Goal: Obtain resource: Obtain resource

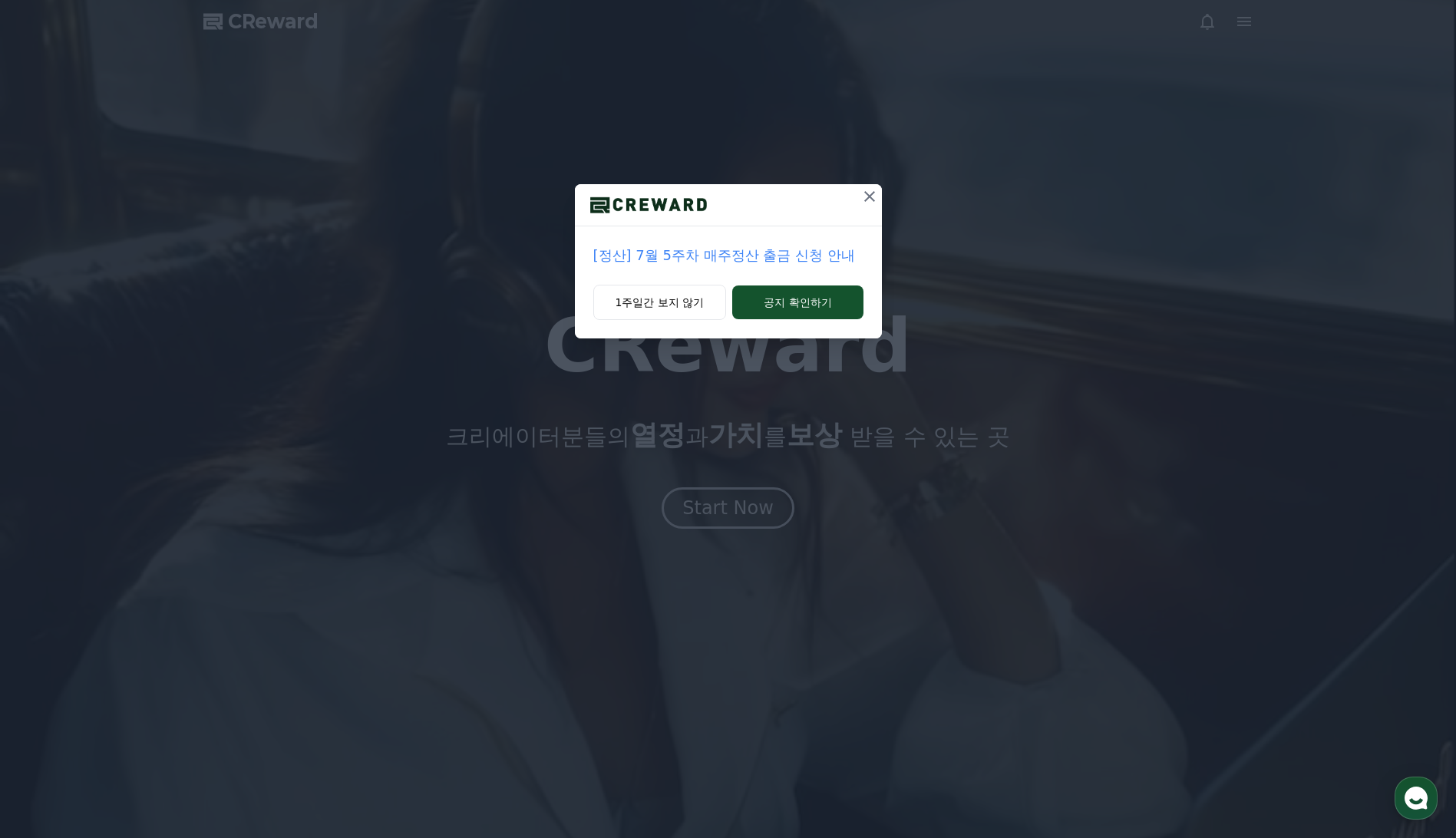
click at [873, 194] on icon at bounding box center [870, 197] width 19 height 19
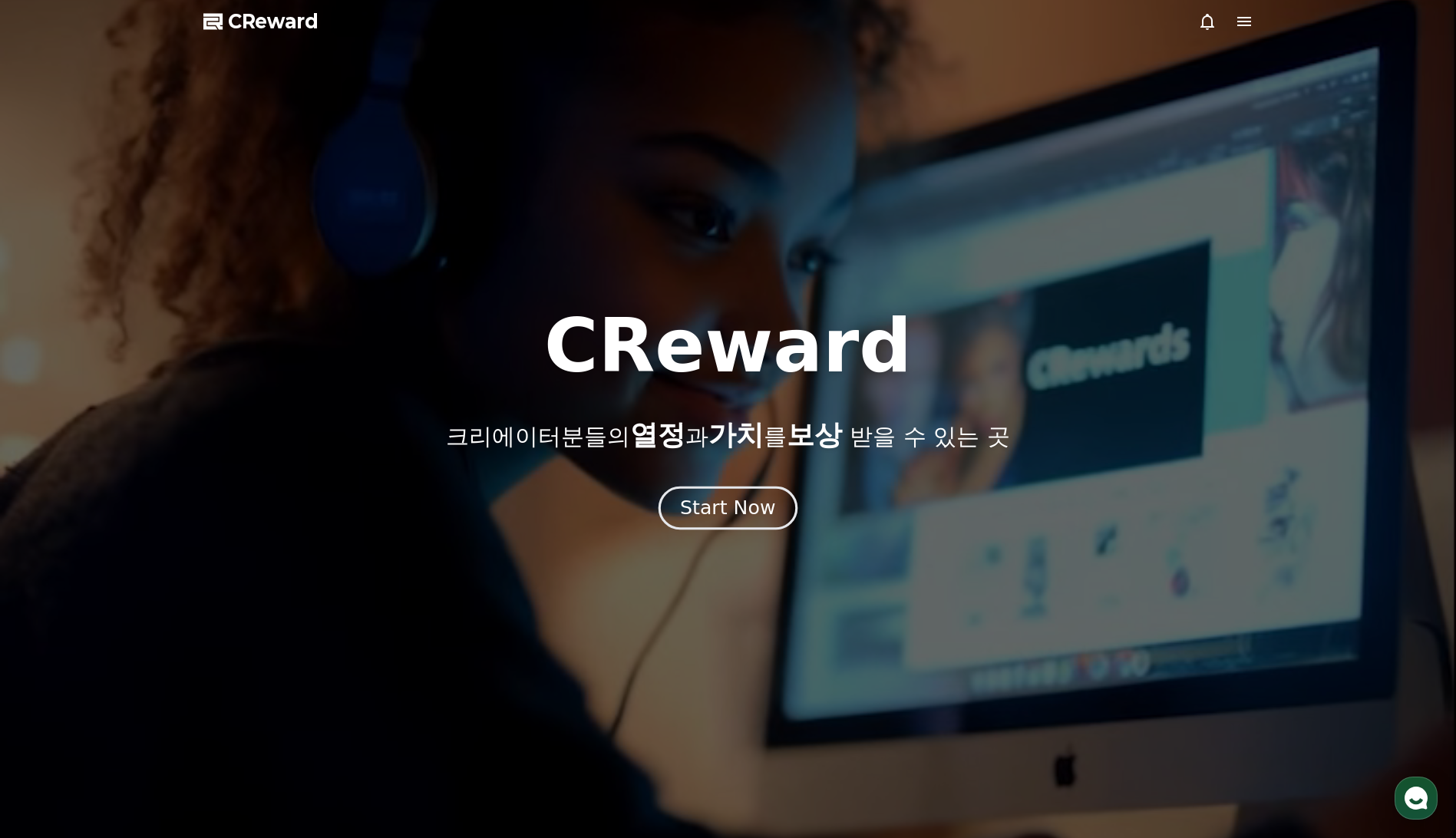
click at [751, 504] on div "Start Now" at bounding box center [727, 508] width 95 height 26
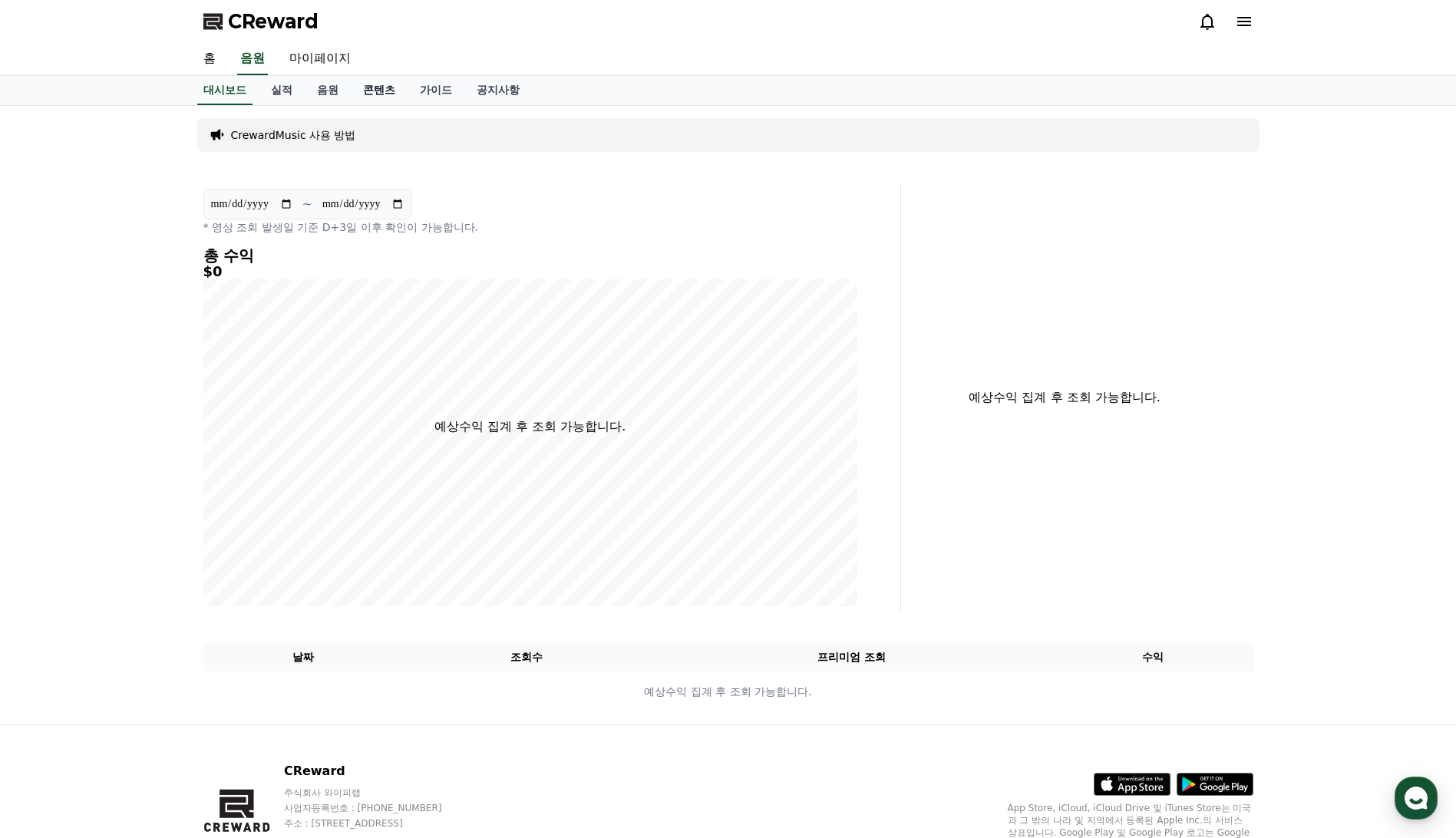
click at [374, 87] on link "콘텐츠" at bounding box center [379, 90] width 56 height 29
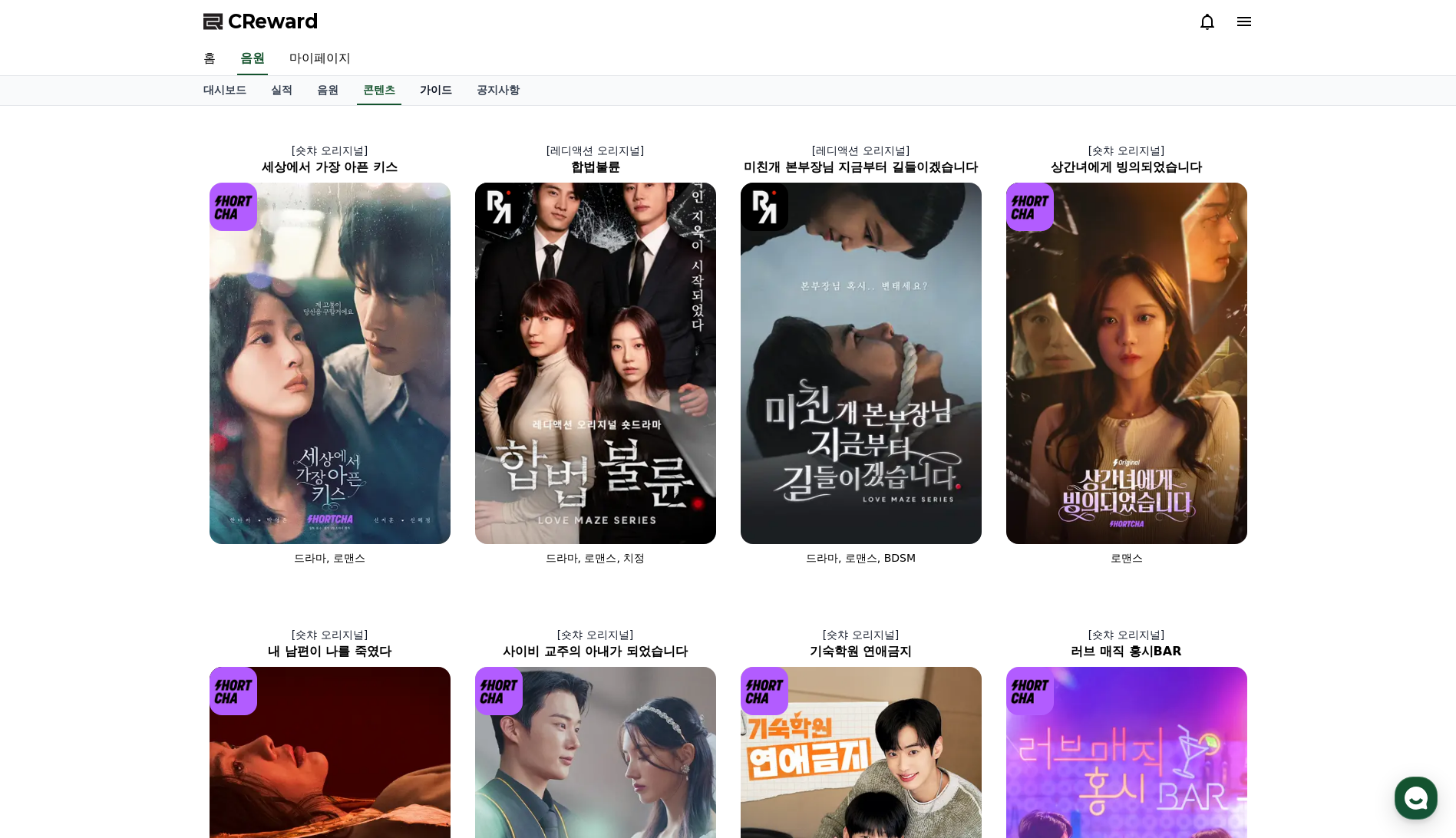
click at [442, 91] on link "가이드" at bounding box center [435, 90] width 56 height 29
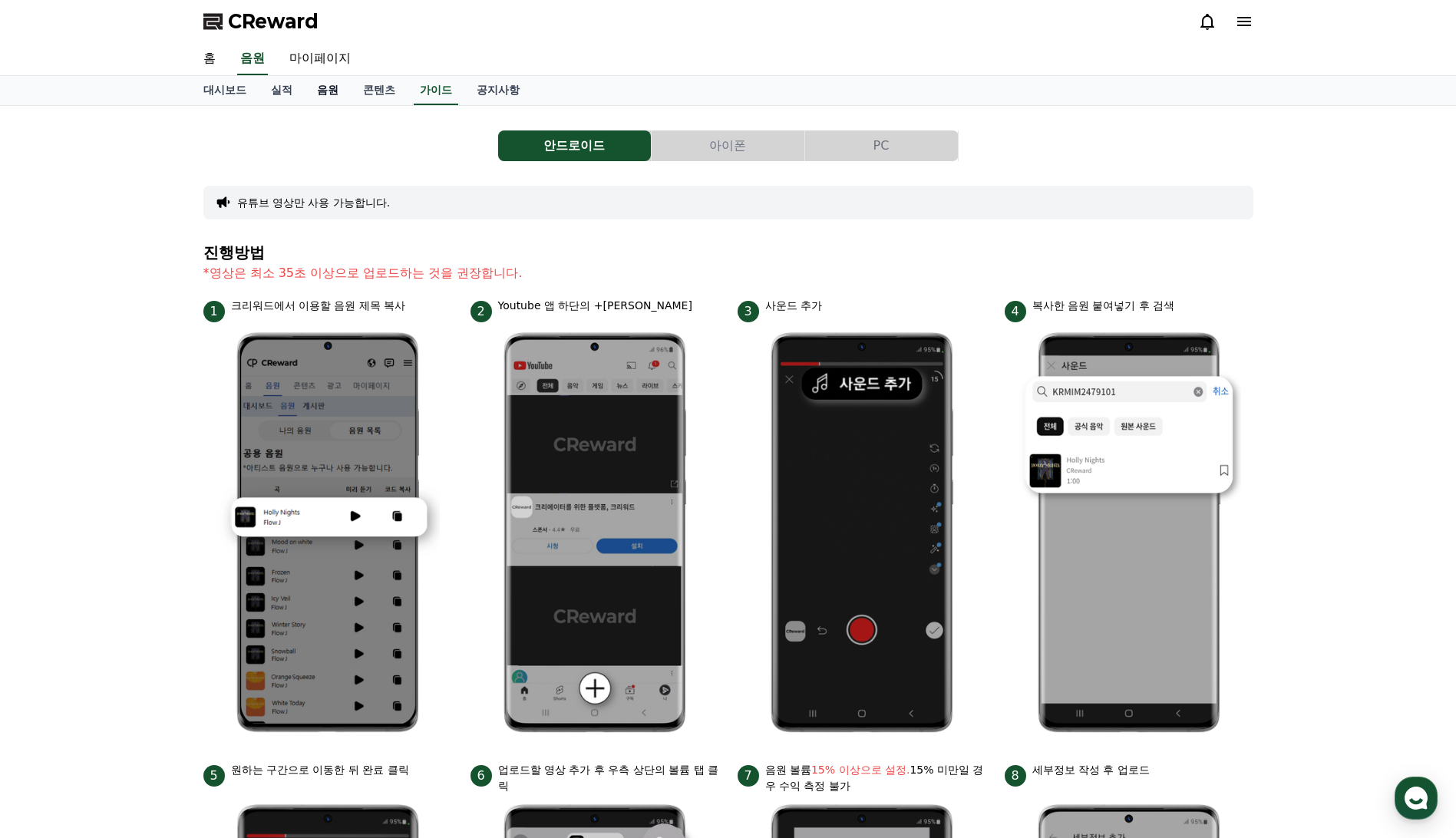
click at [336, 91] on link "음원" at bounding box center [327, 90] width 46 height 29
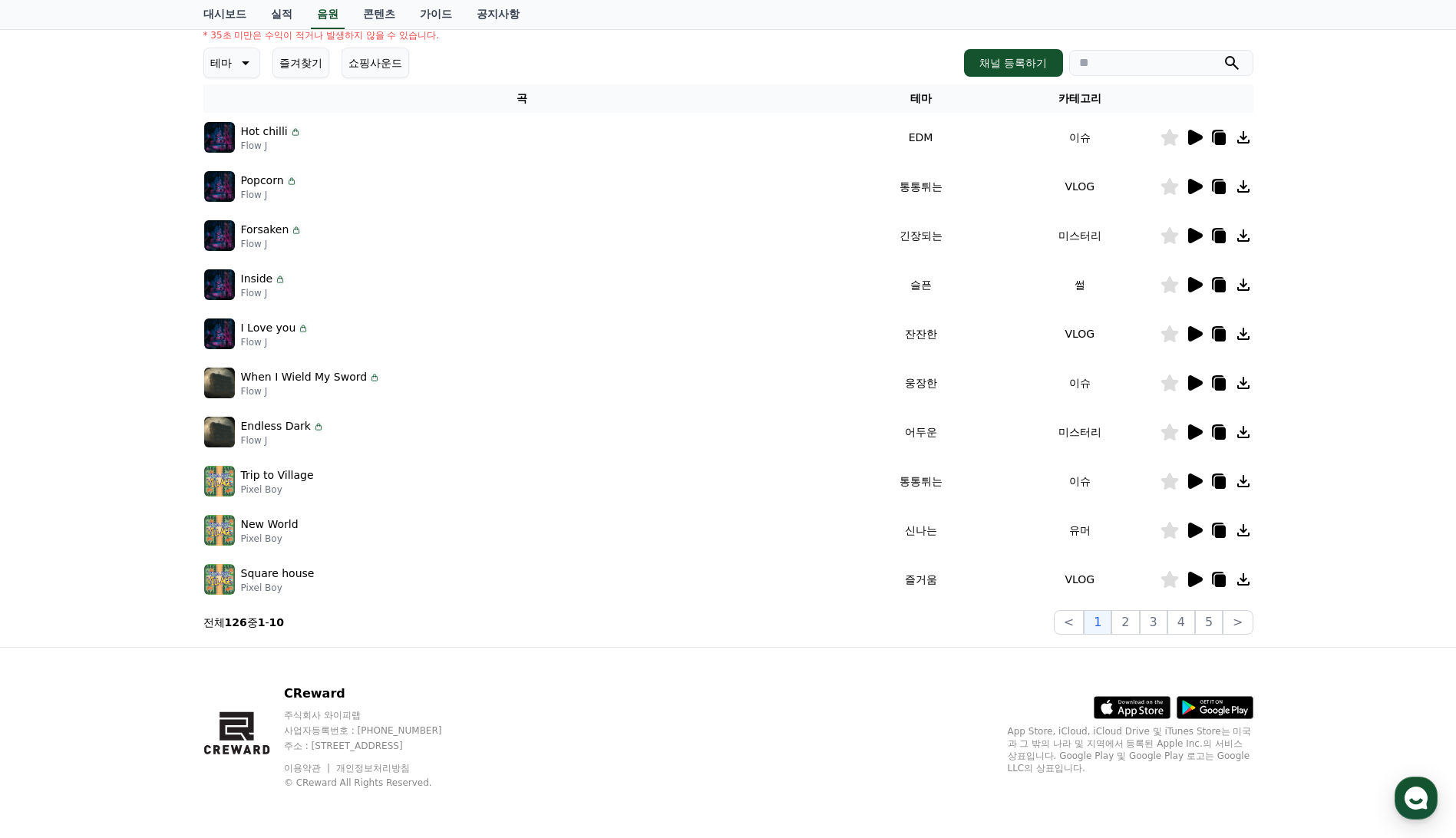
scroll to position [48, 0]
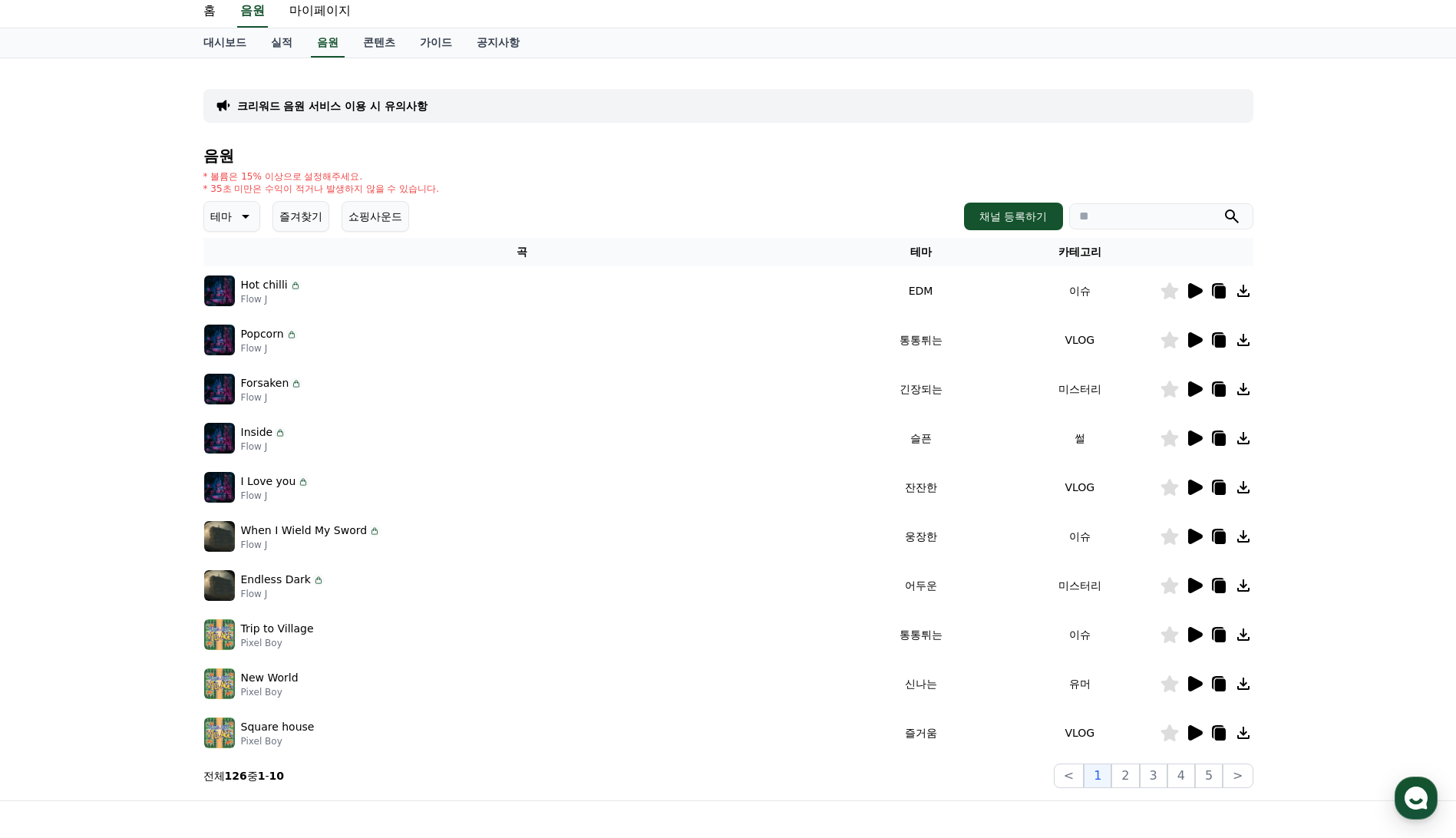
click at [1196, 296] on icon at bounding box center [1195, 291] width 19 height 19
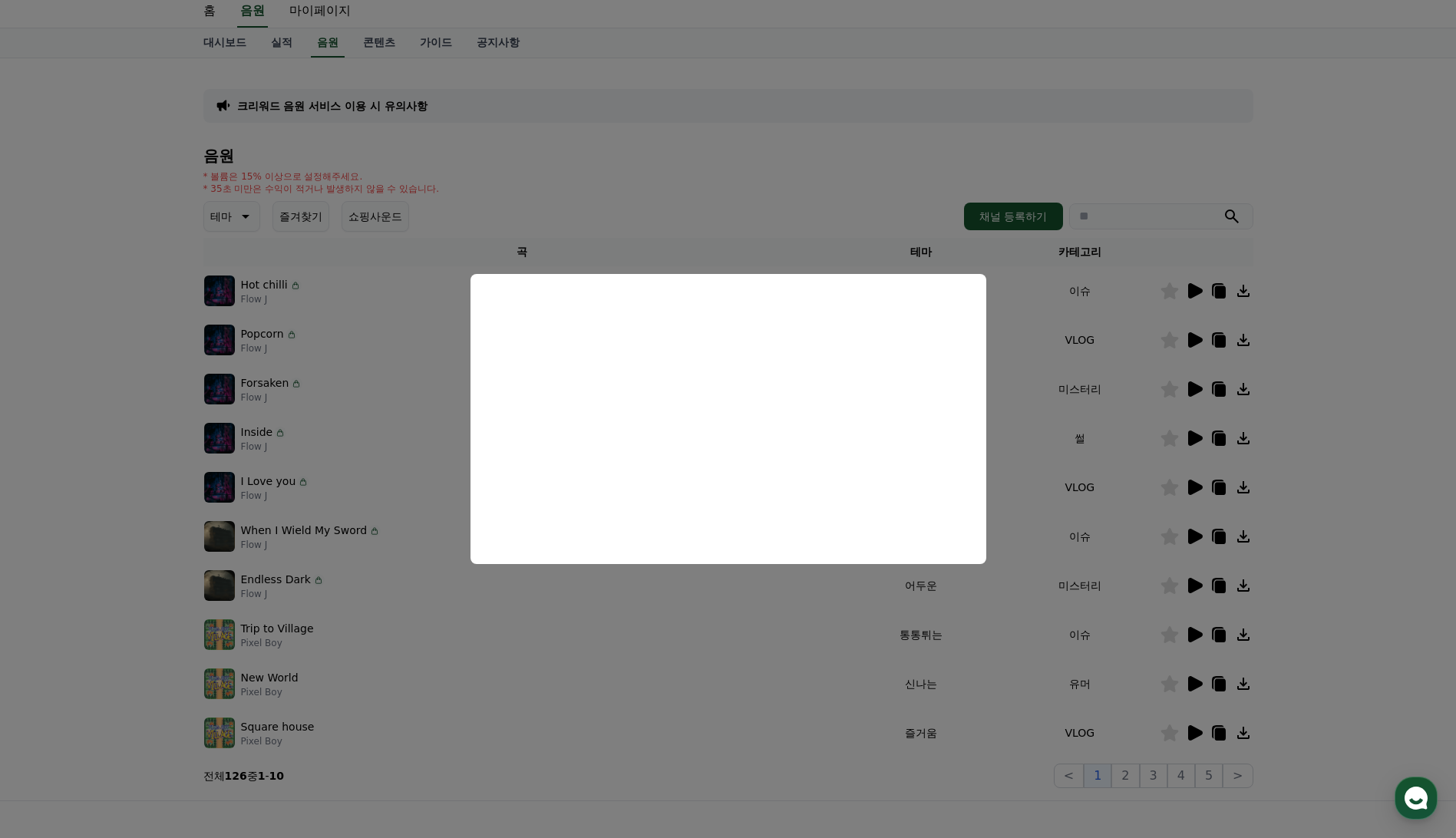
click at [1200, 338] on button "close modal" at bounding box center [728, 419] width 1456 height 838
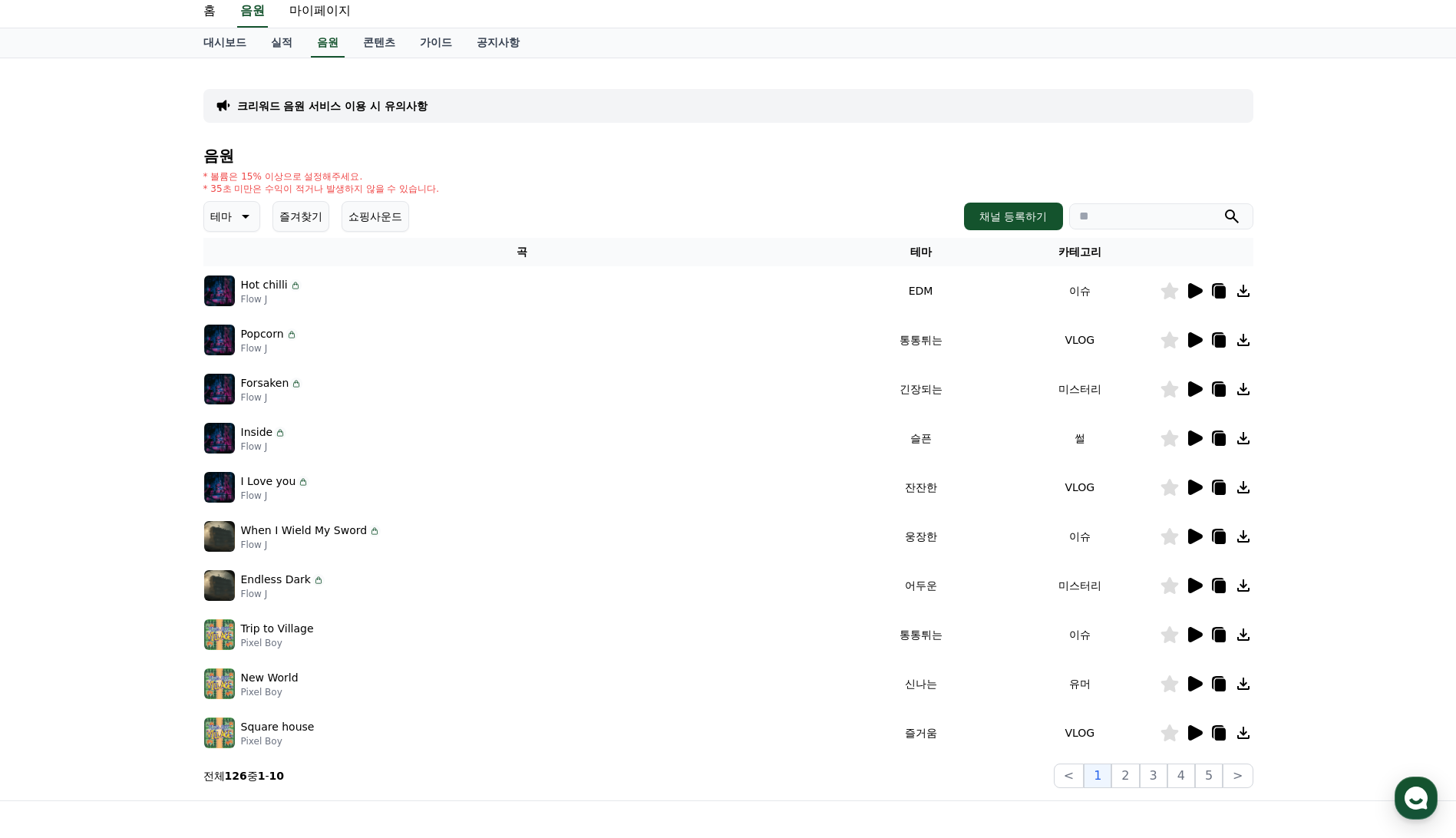
click at [1198, 340] on icon at bounding box center [1195, 340] width 15 height 15
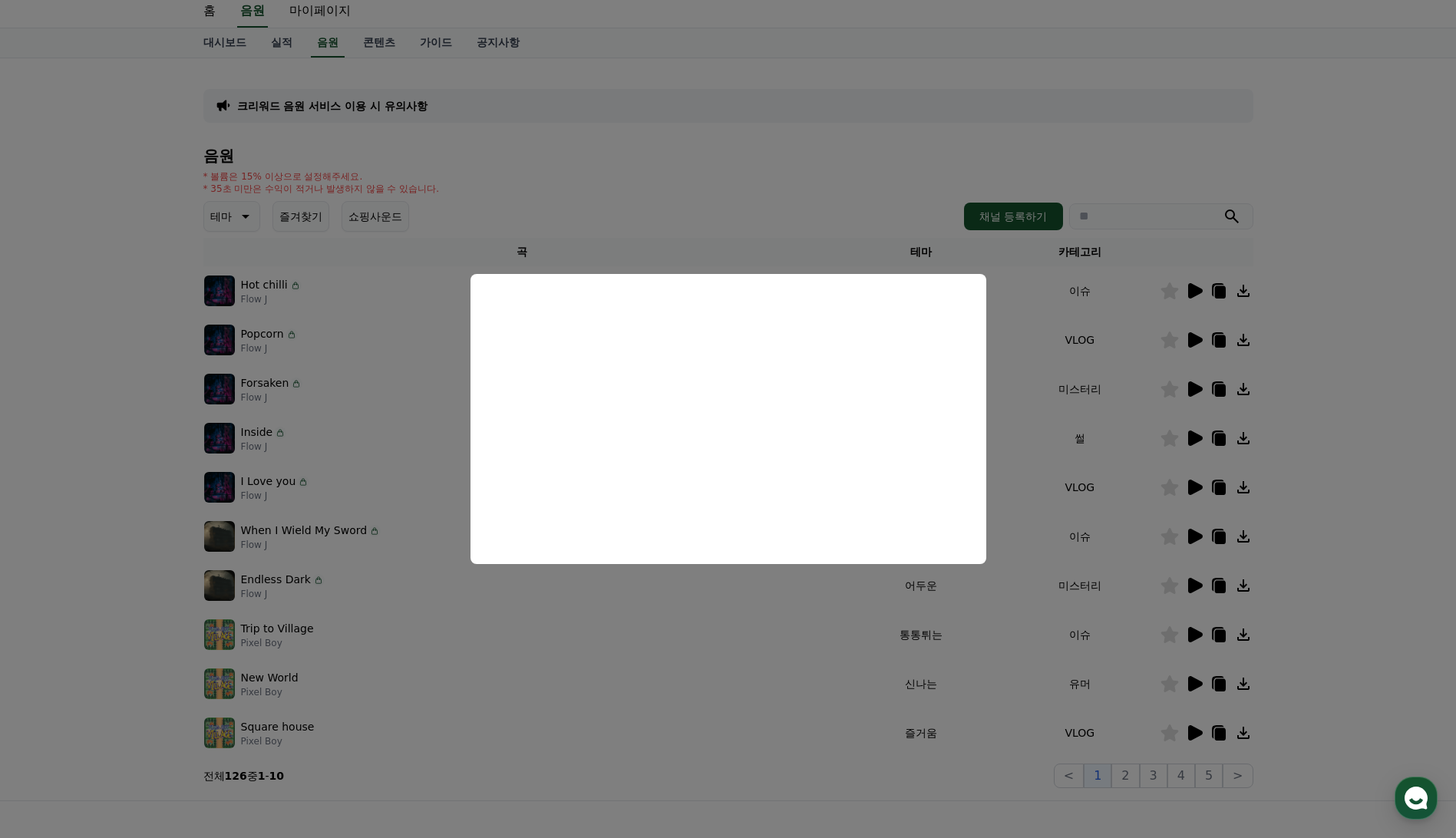
click at [1195, 383] on button "close modal" at bounding box center [728, 419] width 1456 height 838
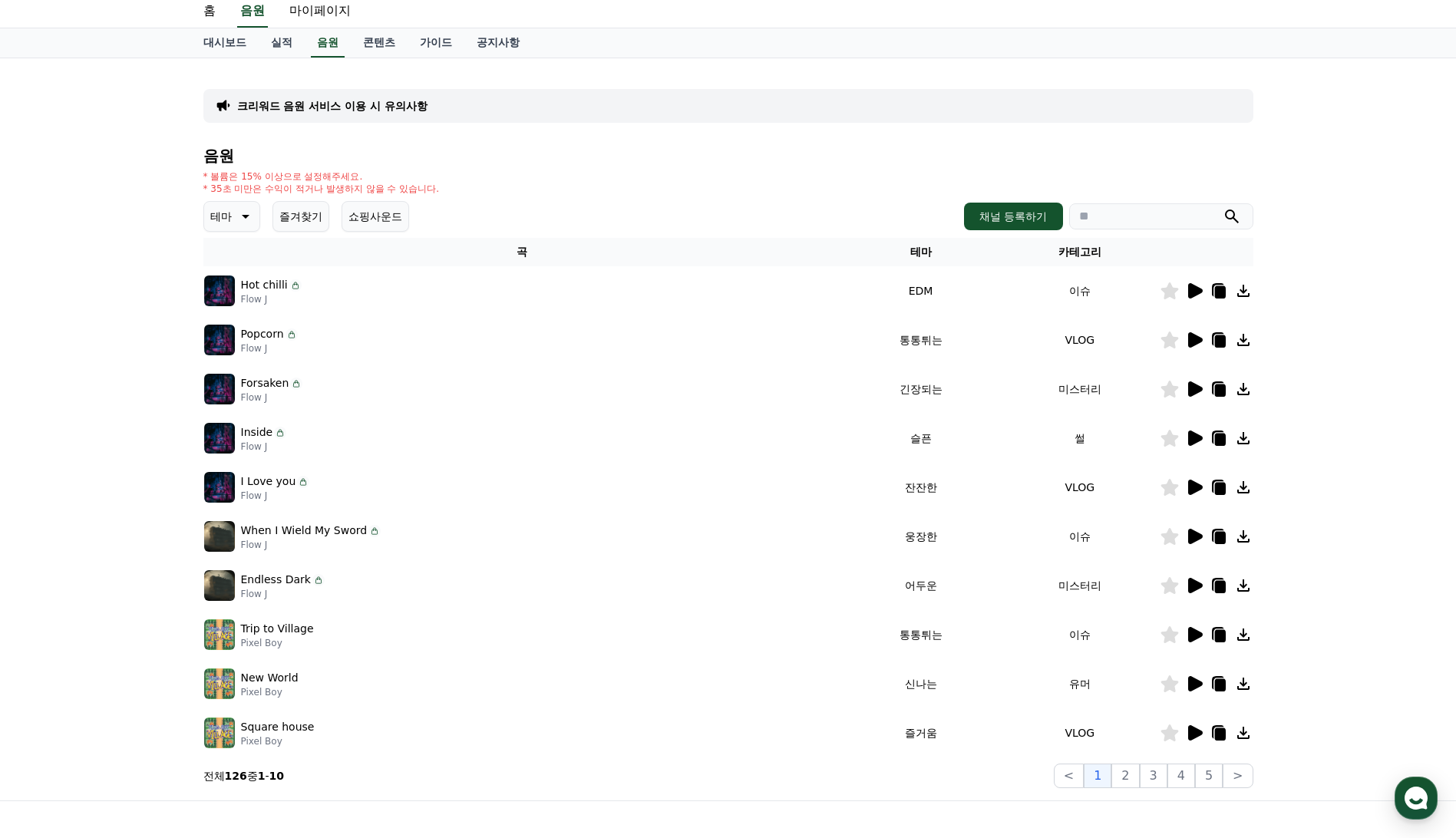
click at [1190, 389] on icon at bounding box center [1195, 388] width 15 height 15
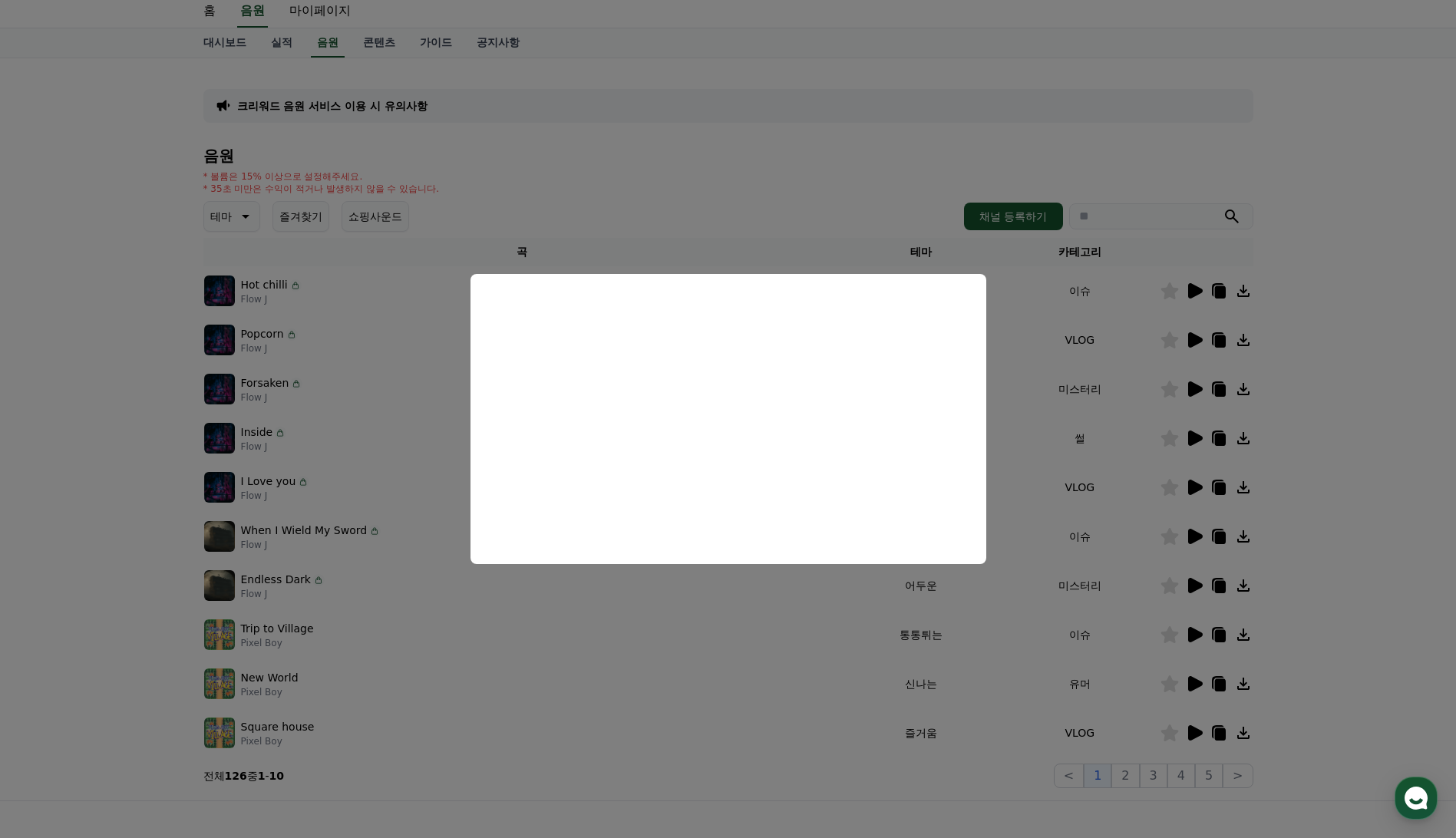
click at [1193, 436] on button "close modal" at bounding box center [728, 419] width 1456 height 838
click at [1193, 436] on icon at bounding box center [1195, 438] width 15 height 15
click at [1197, 485] on button "close modal" at bounding box center [728, 419] width 1456 height 838
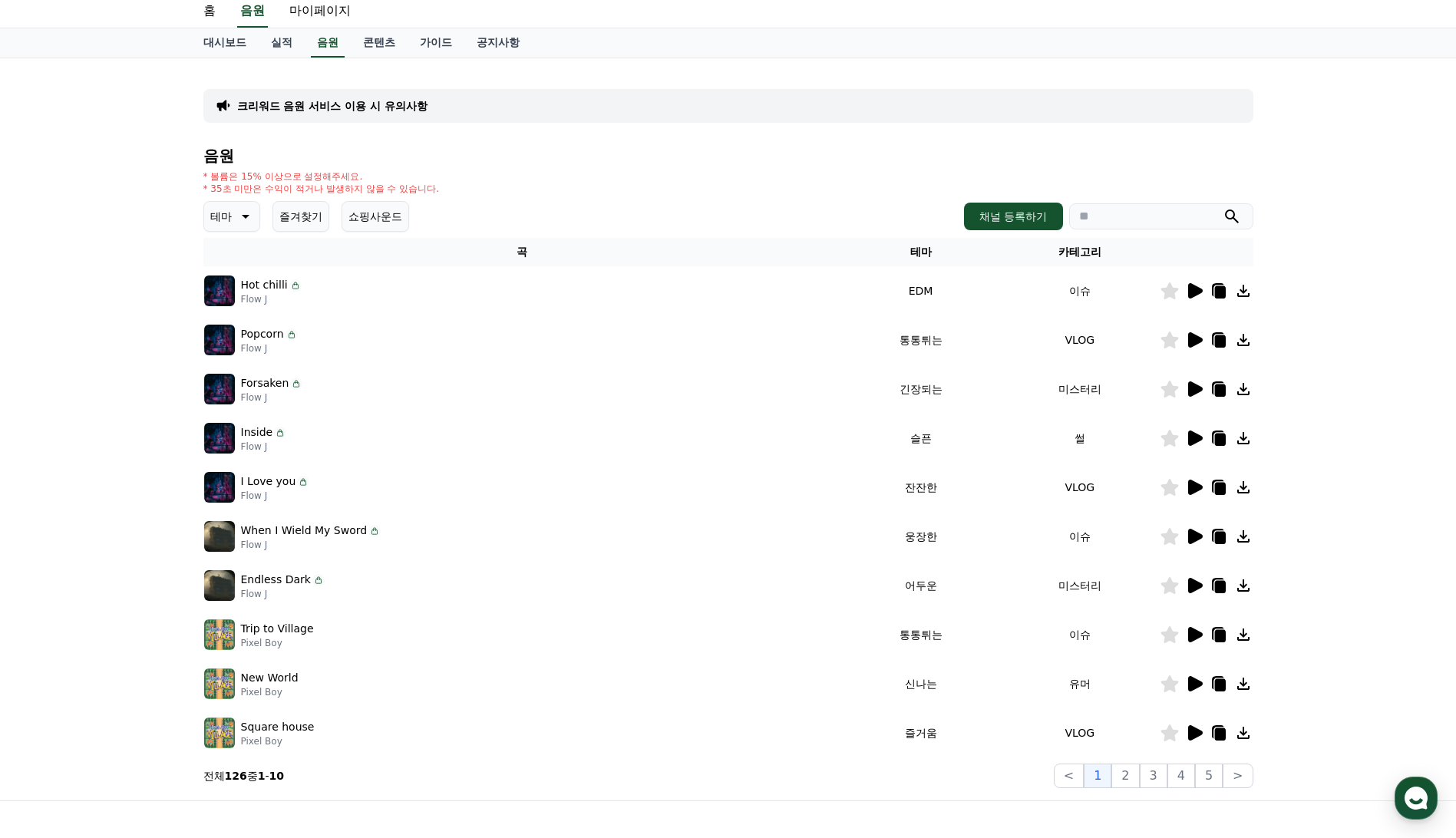
click at [1195, 486] on icon at bounding box center [1195, 487] width 15 height 15
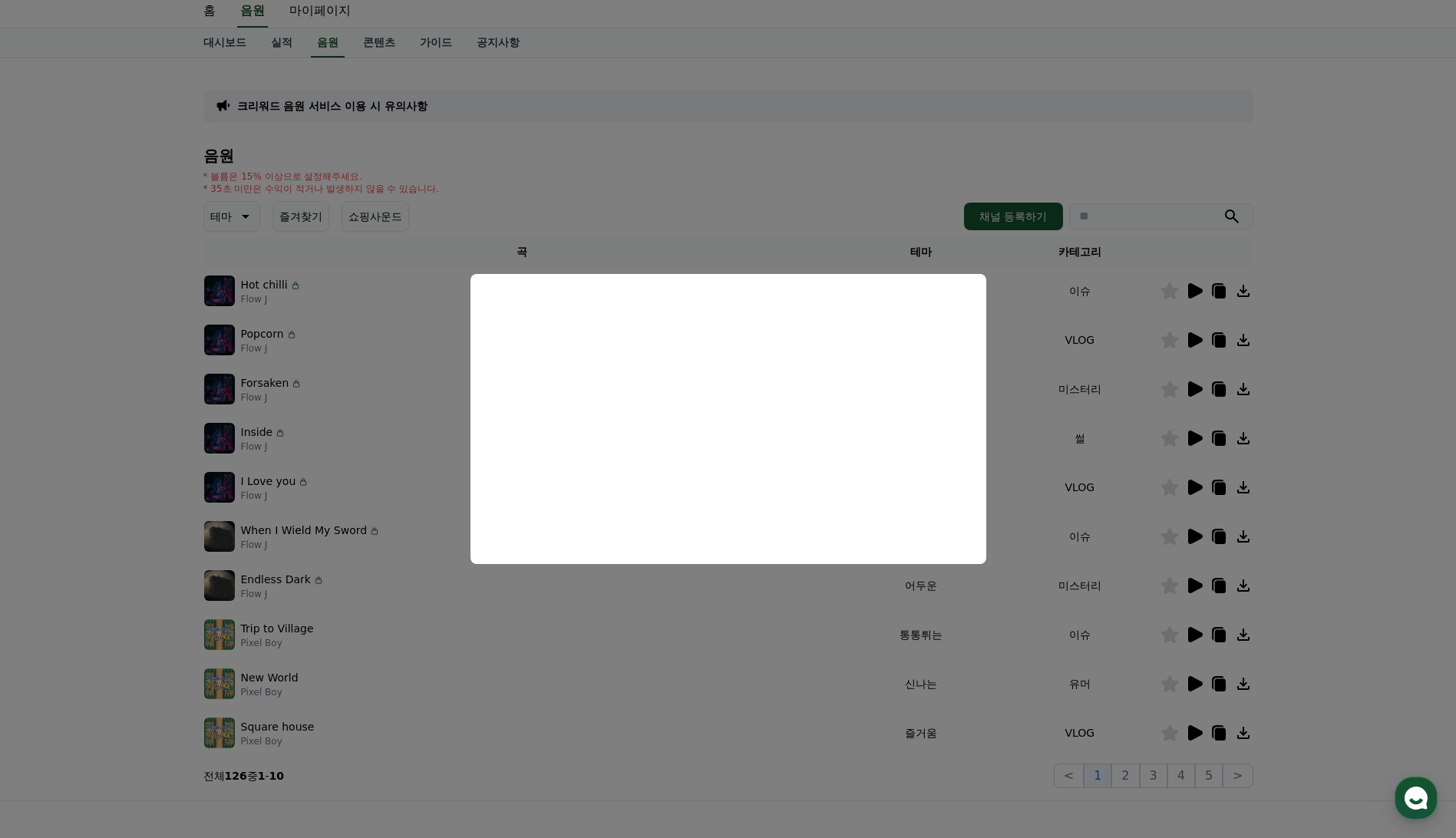
click at [1195, 535] on button "close modal" at bounding box center [728, 419] width 1456 height 838
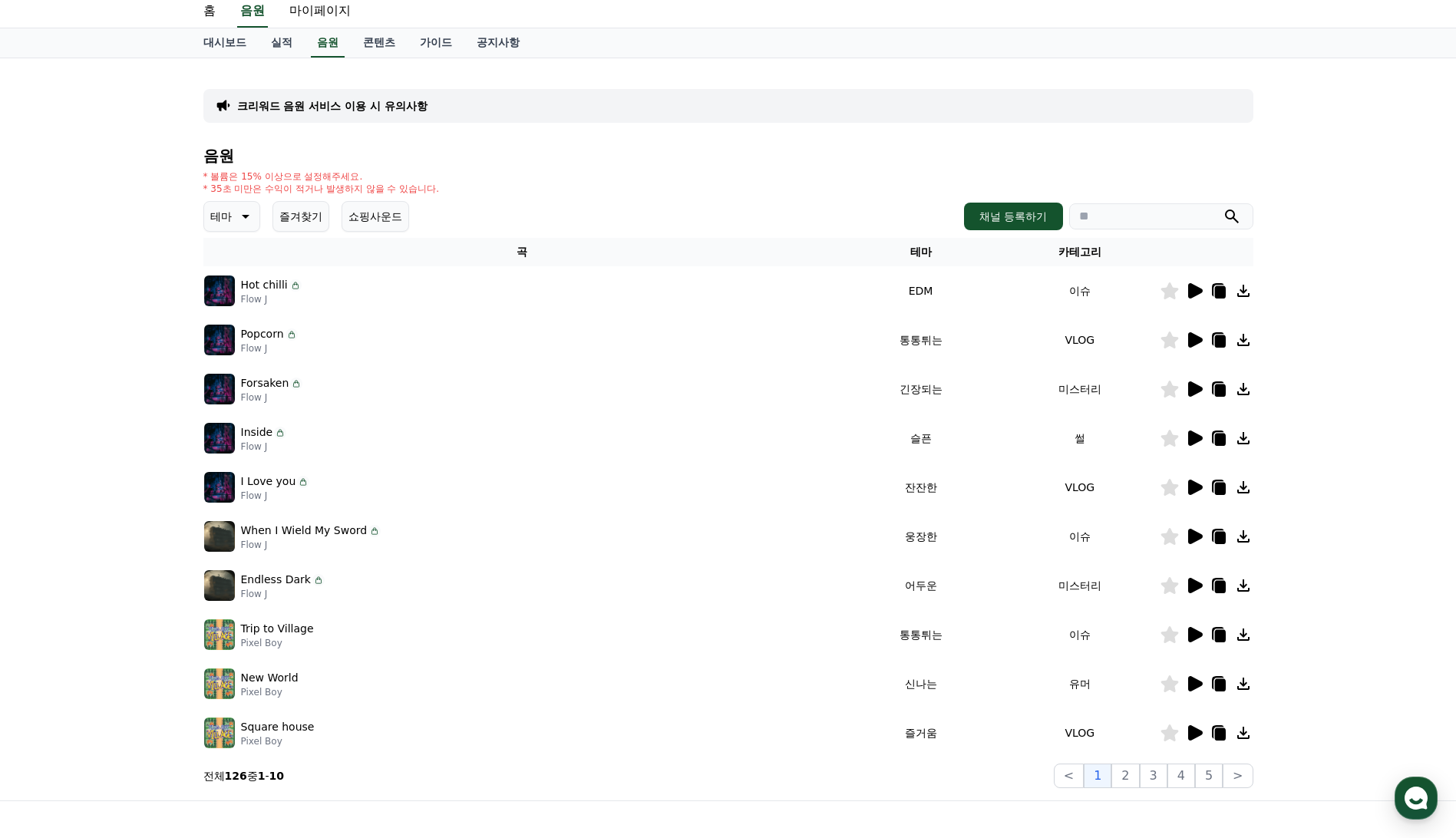
click at [1195, 535] on icon at bounding box center [1195, 536] width 15 height 15
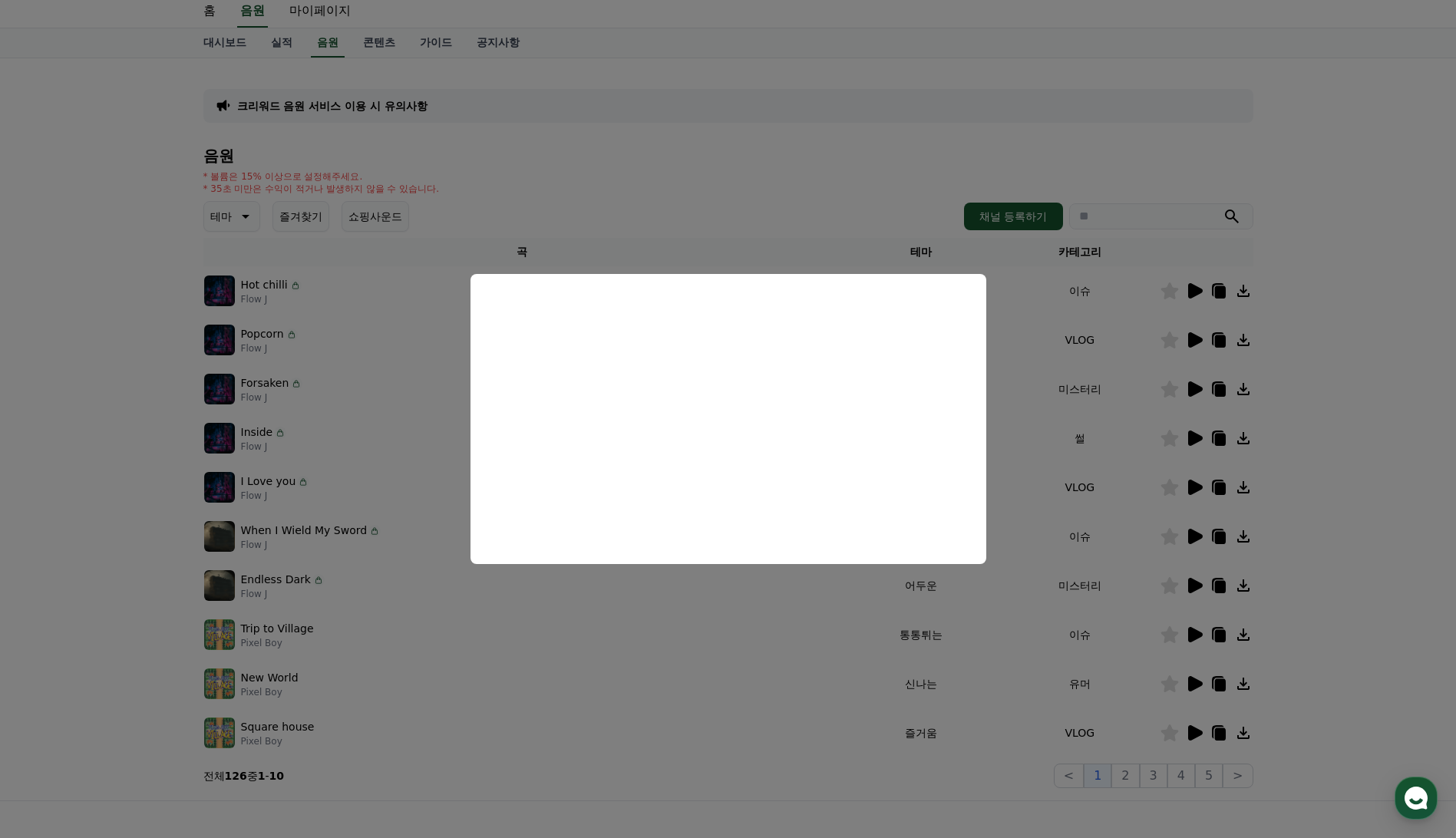
click at [1198, 631] on button "close modal" at bounding box center [728, 419] width 1456 height 838
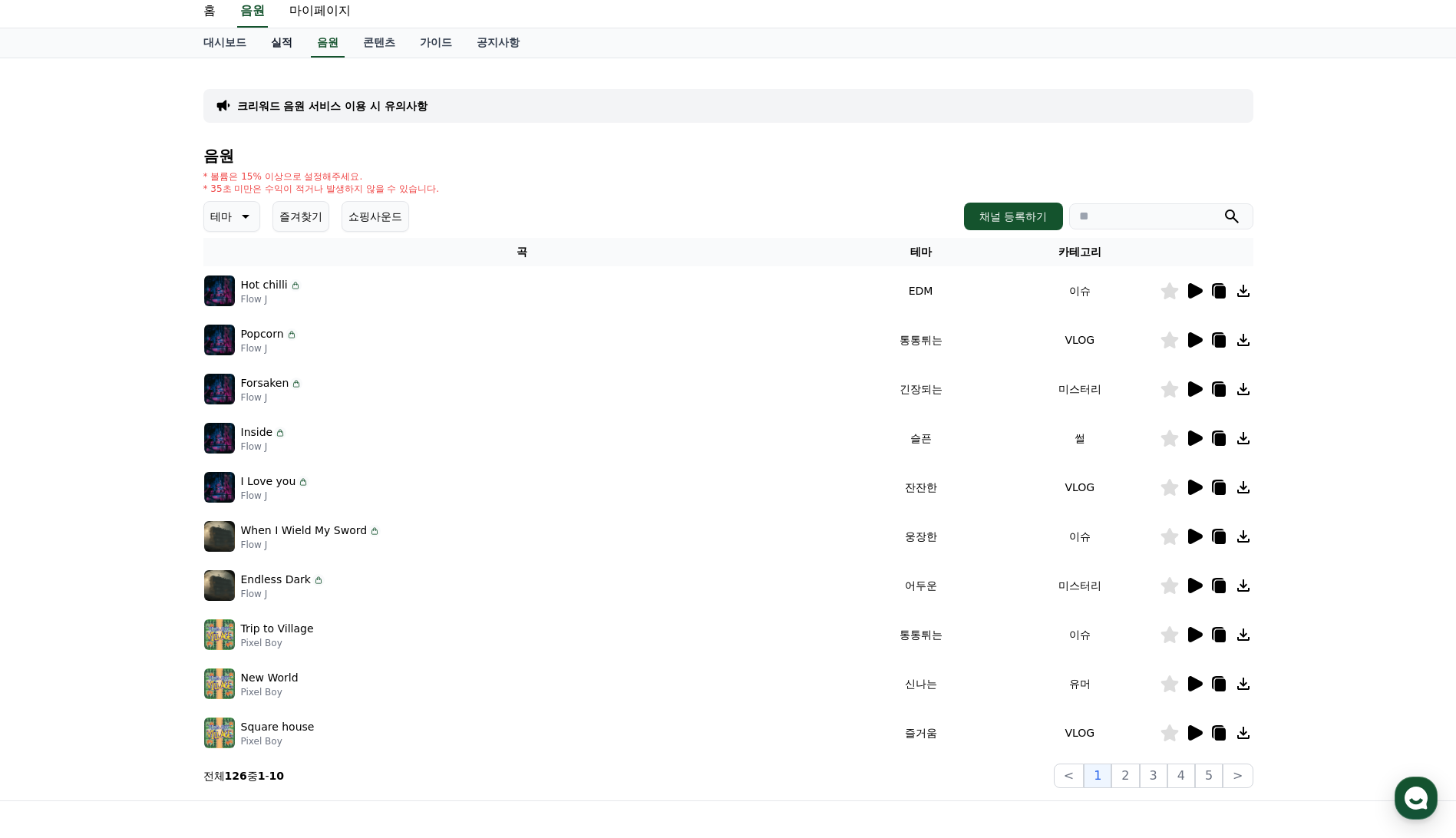
click at [280, 44] on link "실적" at bounding box center [281, 42] width 46 height 29
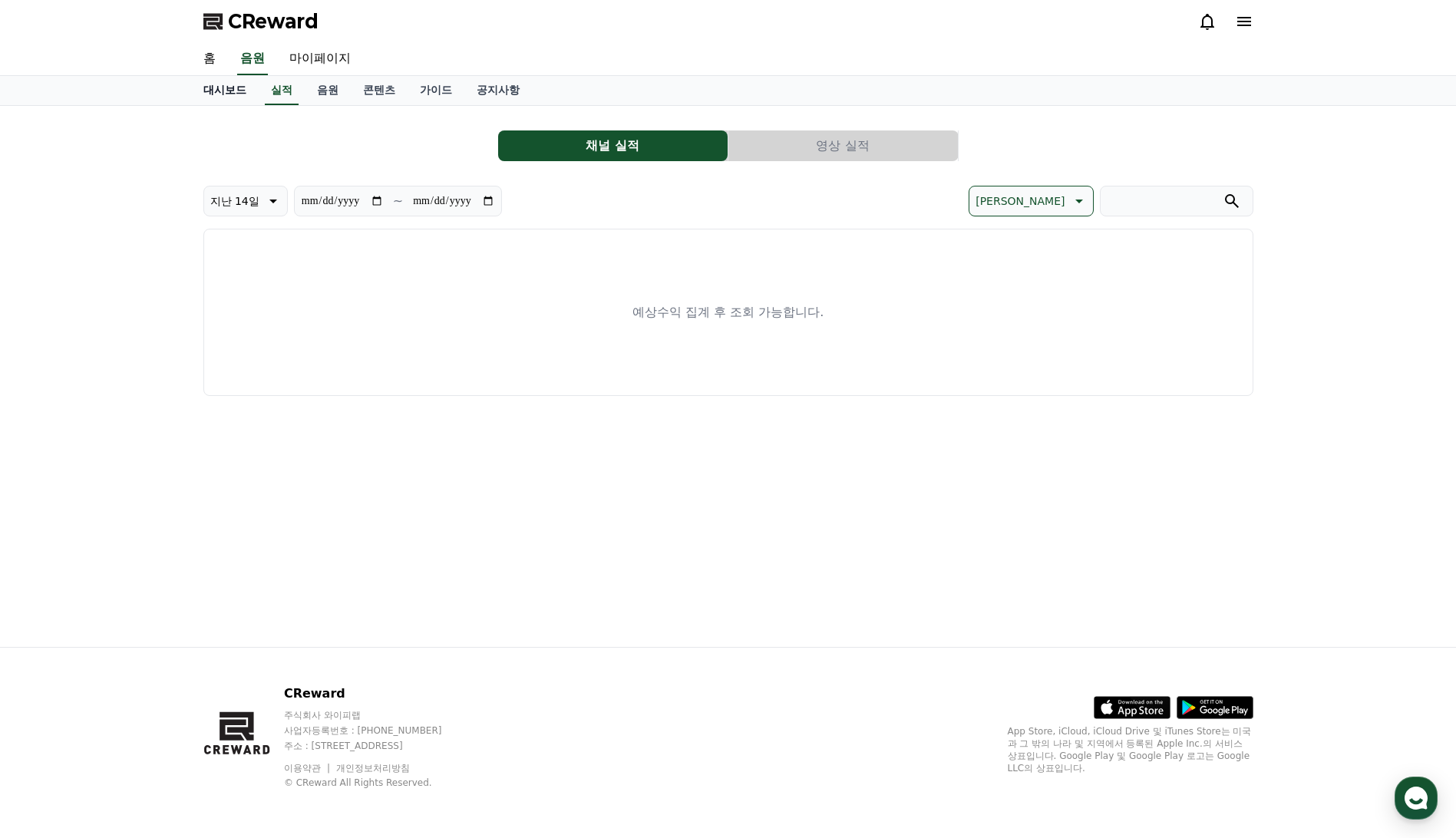
click at [232, 92] on link "대시보드" at bounding box center [225, 90] width 68 height 29
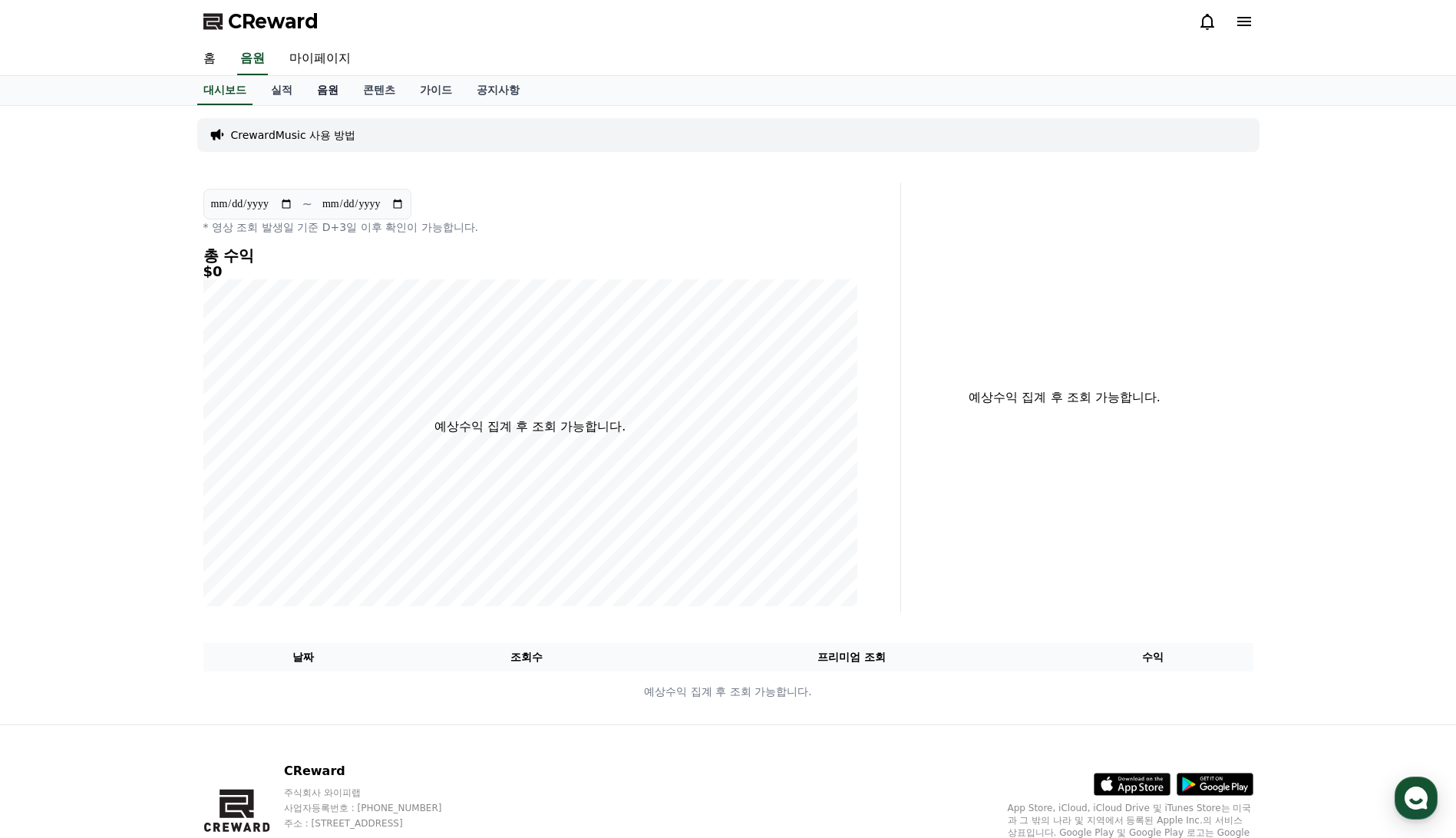
click at [327, 92] on link "음원" at bounding box center [327, 90] width 46 height 29
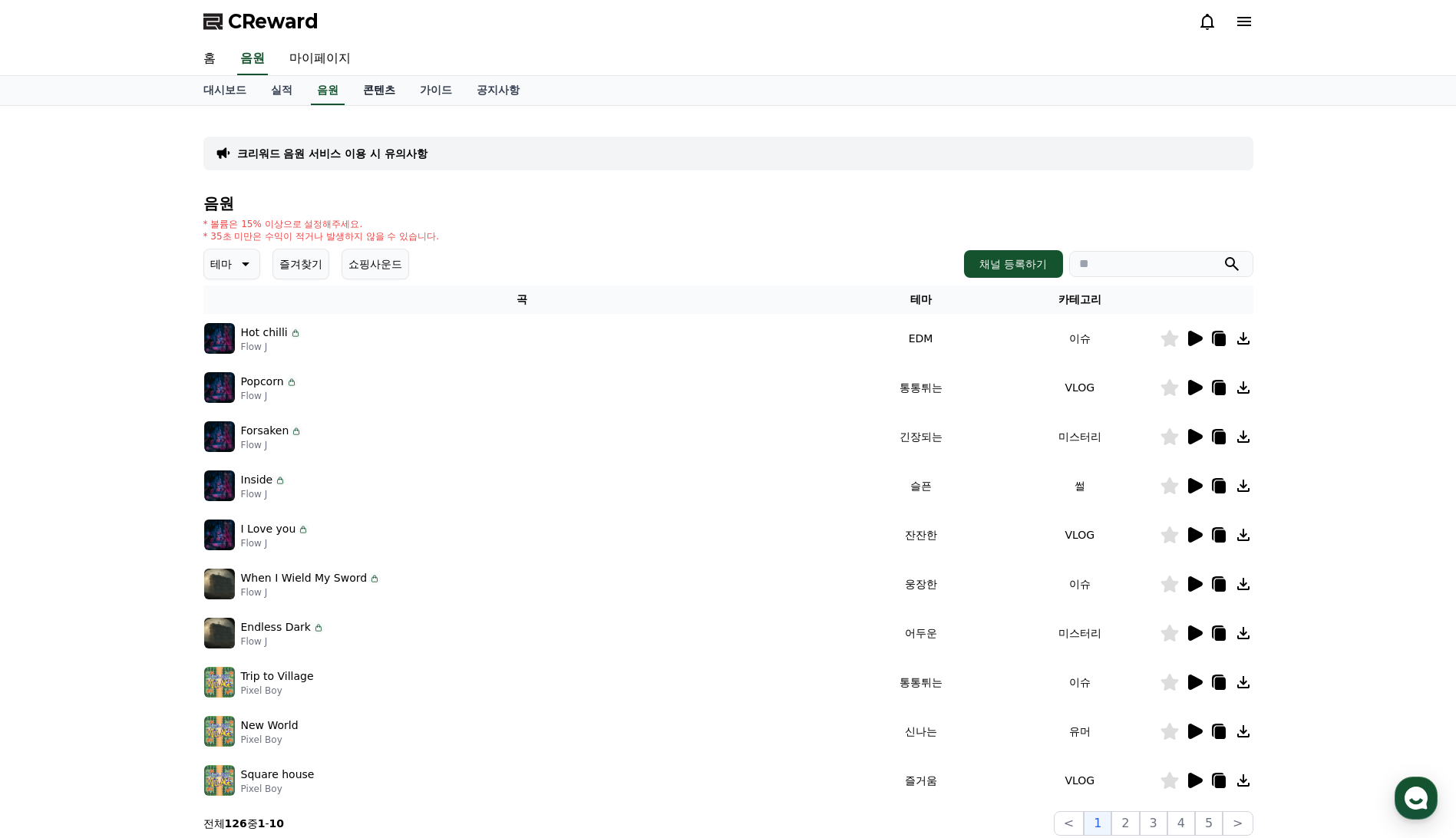
click at [374, 90] on link "콘텐츠" at bounding box center [379, 90] width 56 height 29
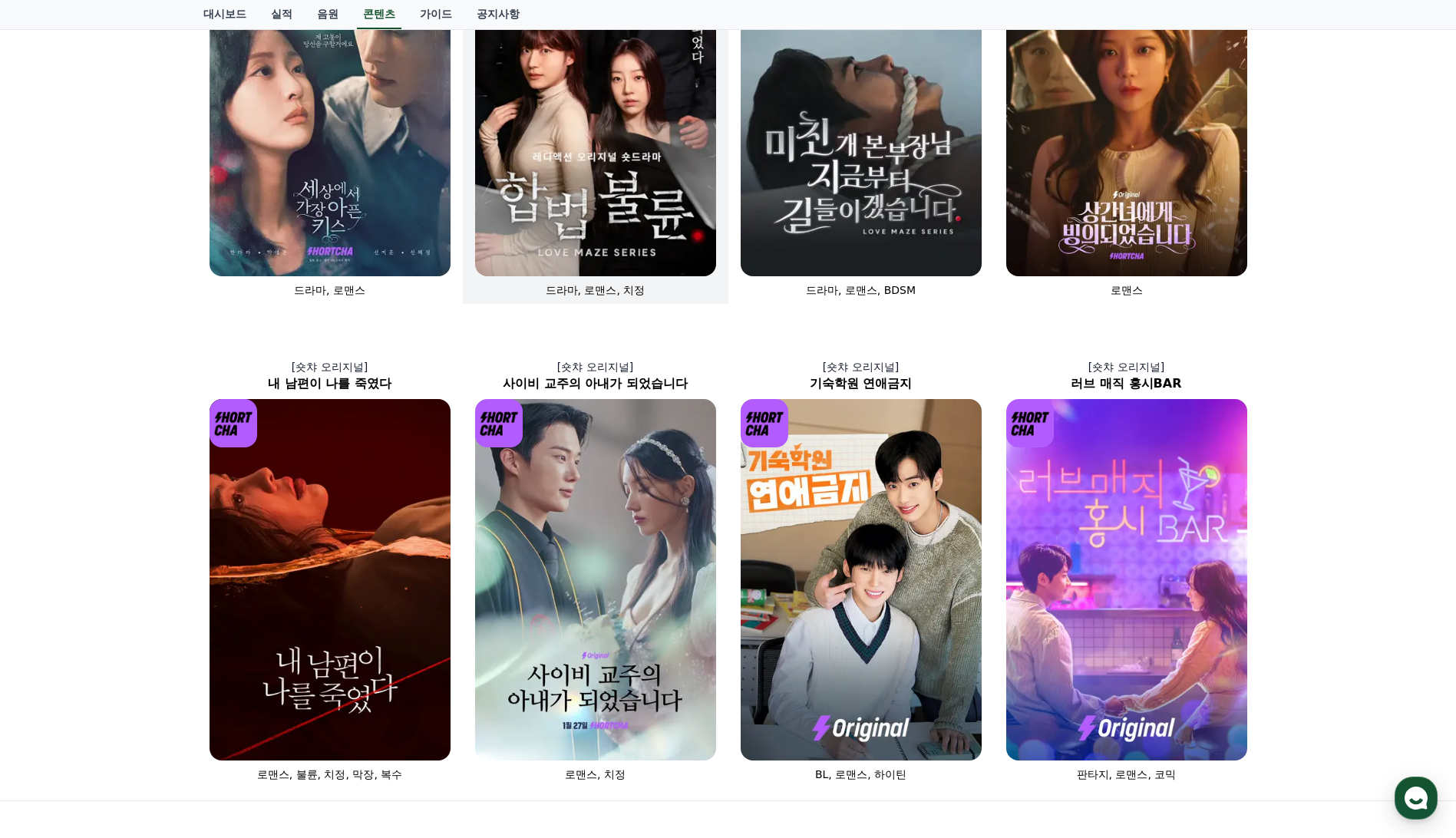
scroll to position [38, 0]
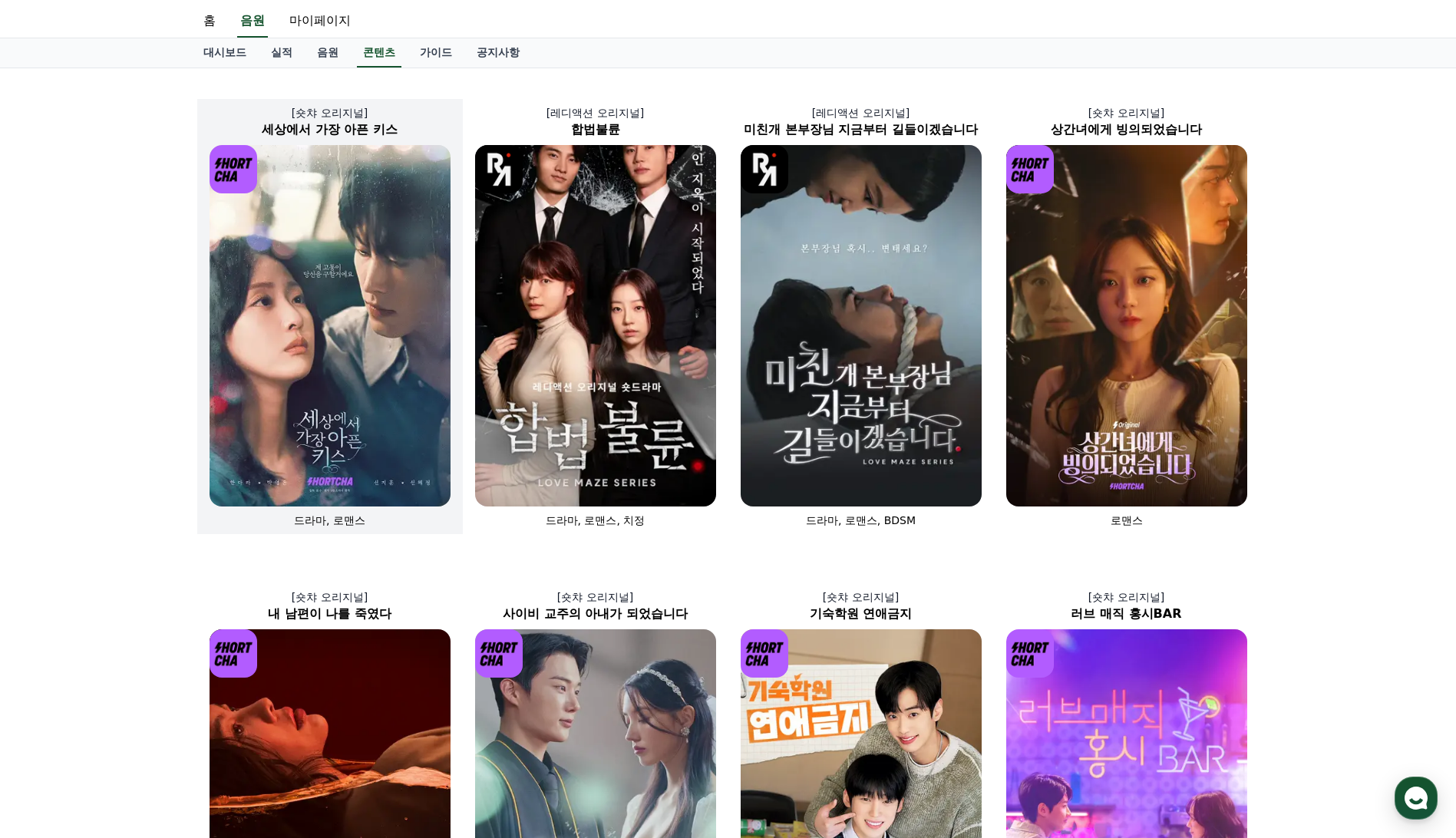
click at [352, 325] on img at bounding box center [330, 325] width 241 height 361
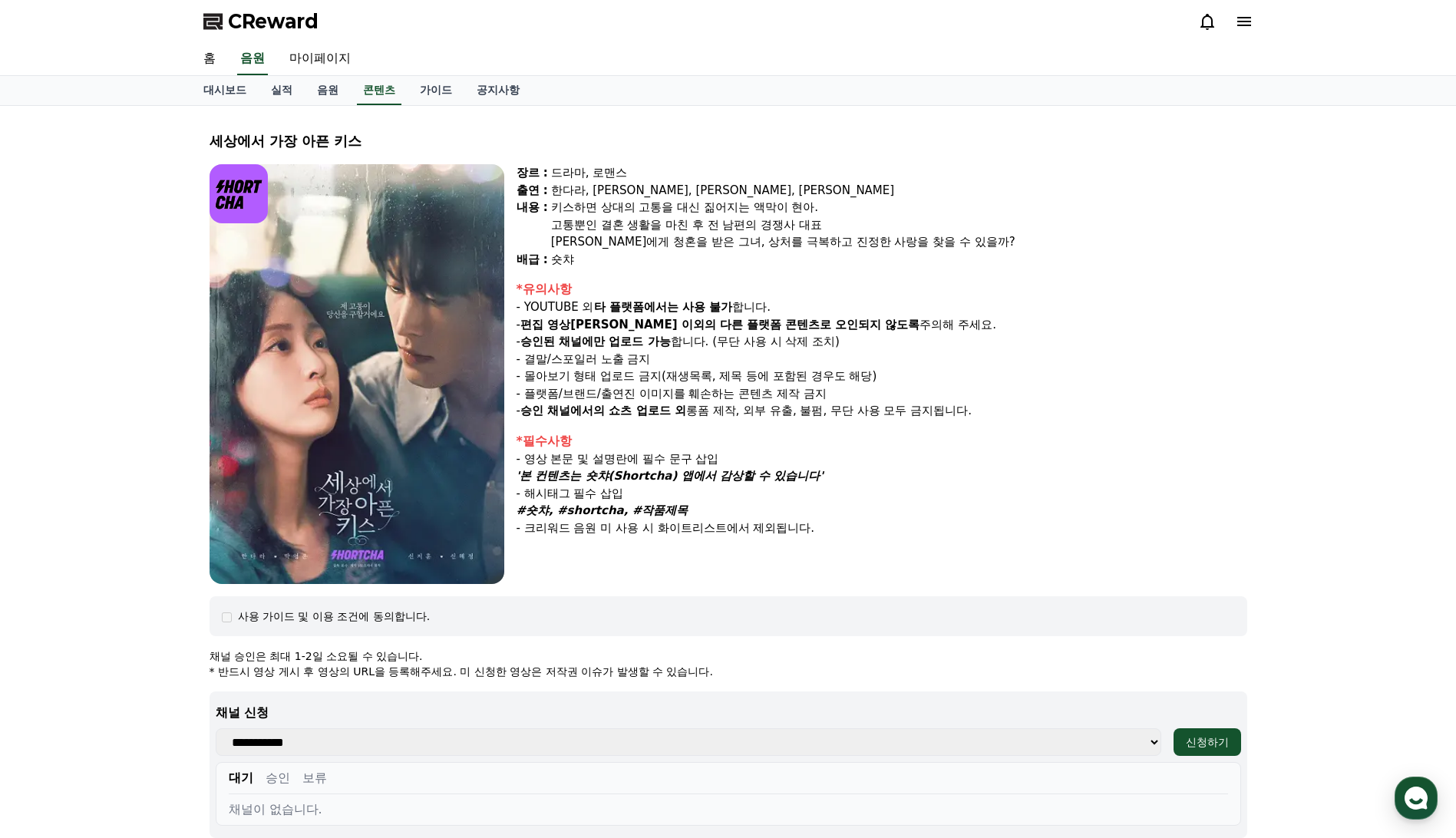
scroll to position [230, 0]
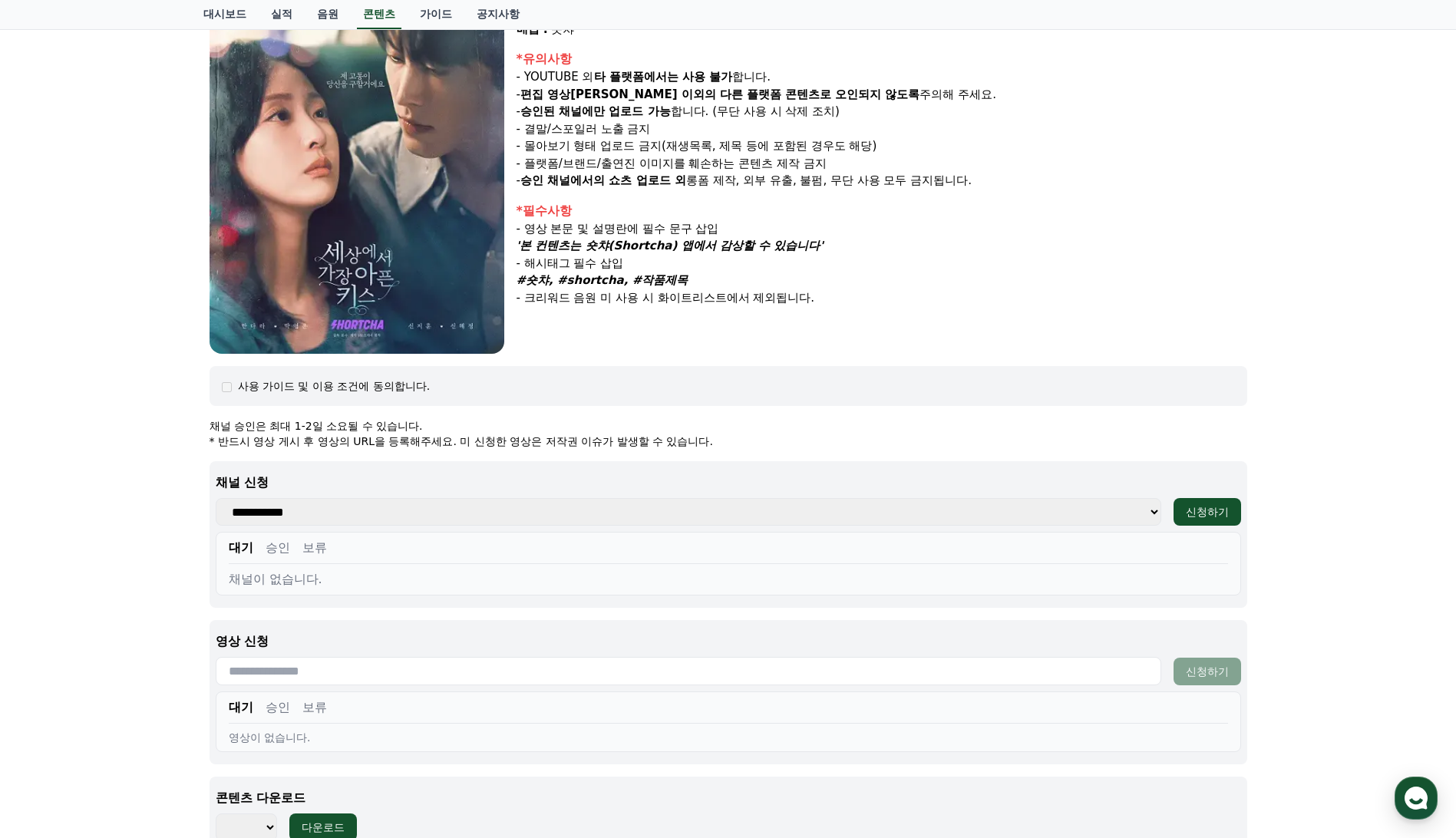
click at [1148, 518] on select "**********" at bounding box center [688, 511] width 945 height 27
click at [1205, 509] on div "신청하기" at bounding box center [1207, 512] width 43 height 15
click at [1151, 514] on select "**********" at bounding box center [688, 511] width 945 height 27
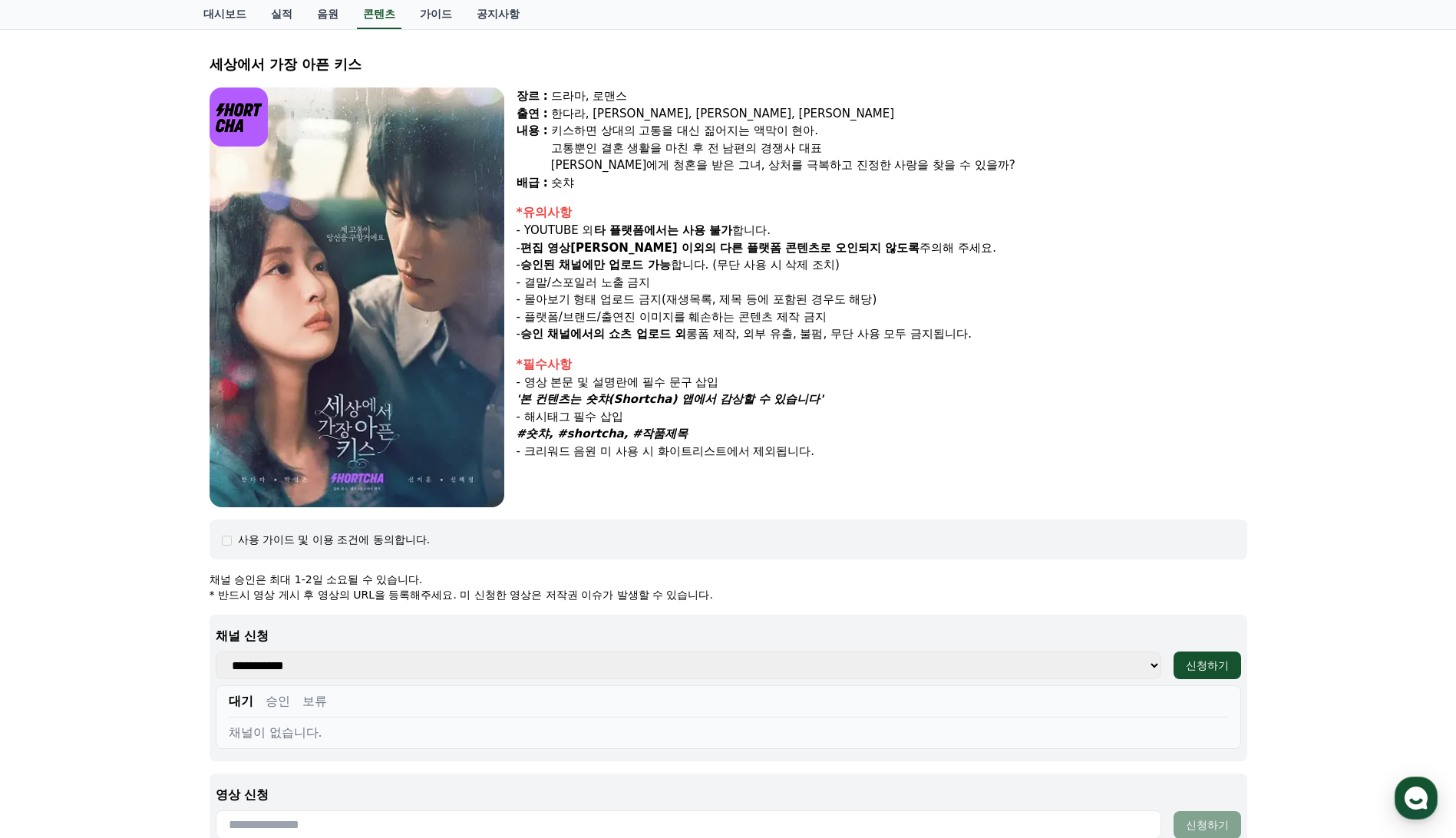
scroll to position [307, 0]
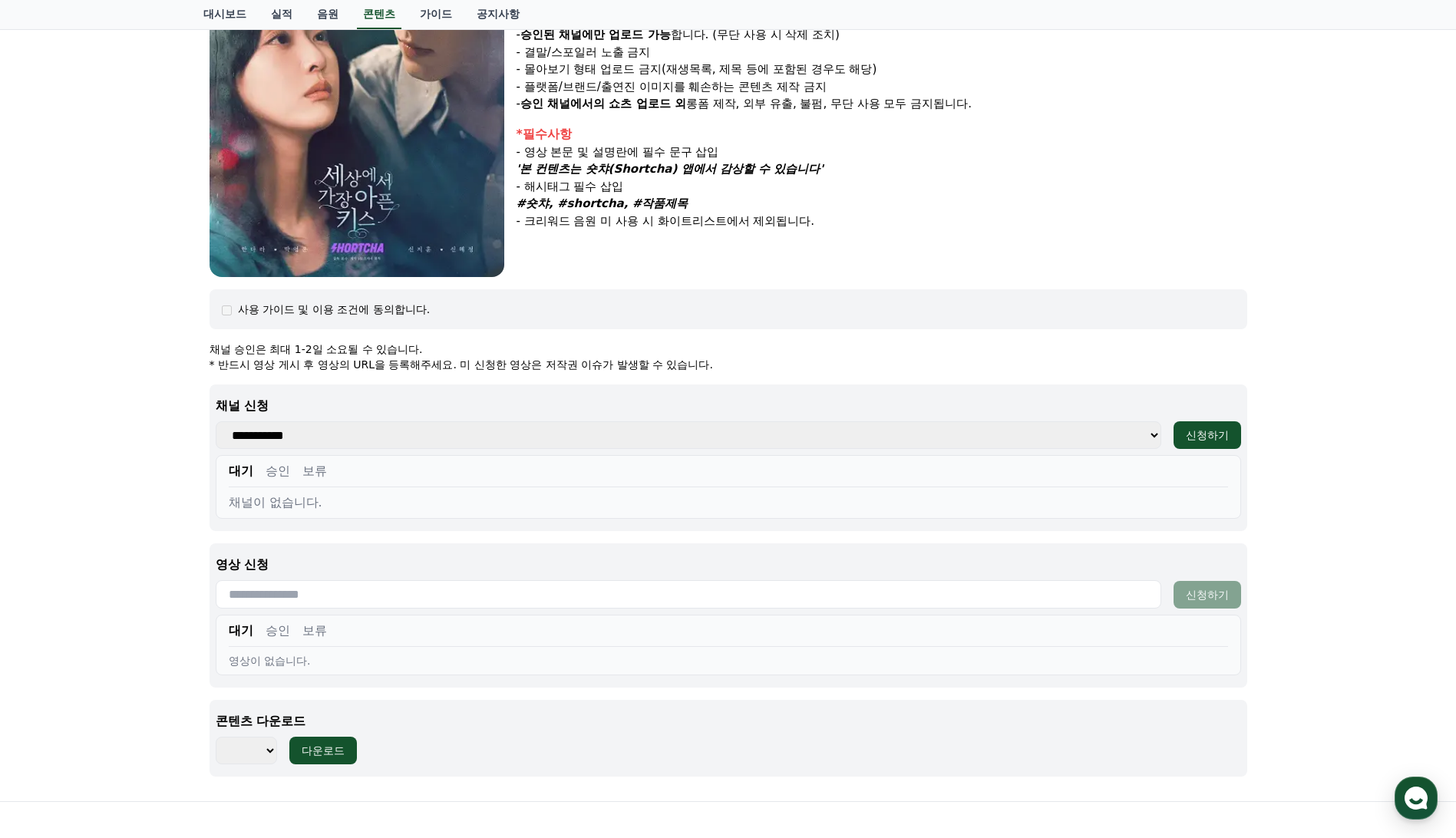
click at [272, 472] on button "승인" at bounding box center [277, 471] width 24 height 19
click at [310, 474] on button "보류" at bounding box center [314, 471] width 24 height 19
click at [240, 470] on button "대기" at bounding box center [241, 471] width 24 height 19
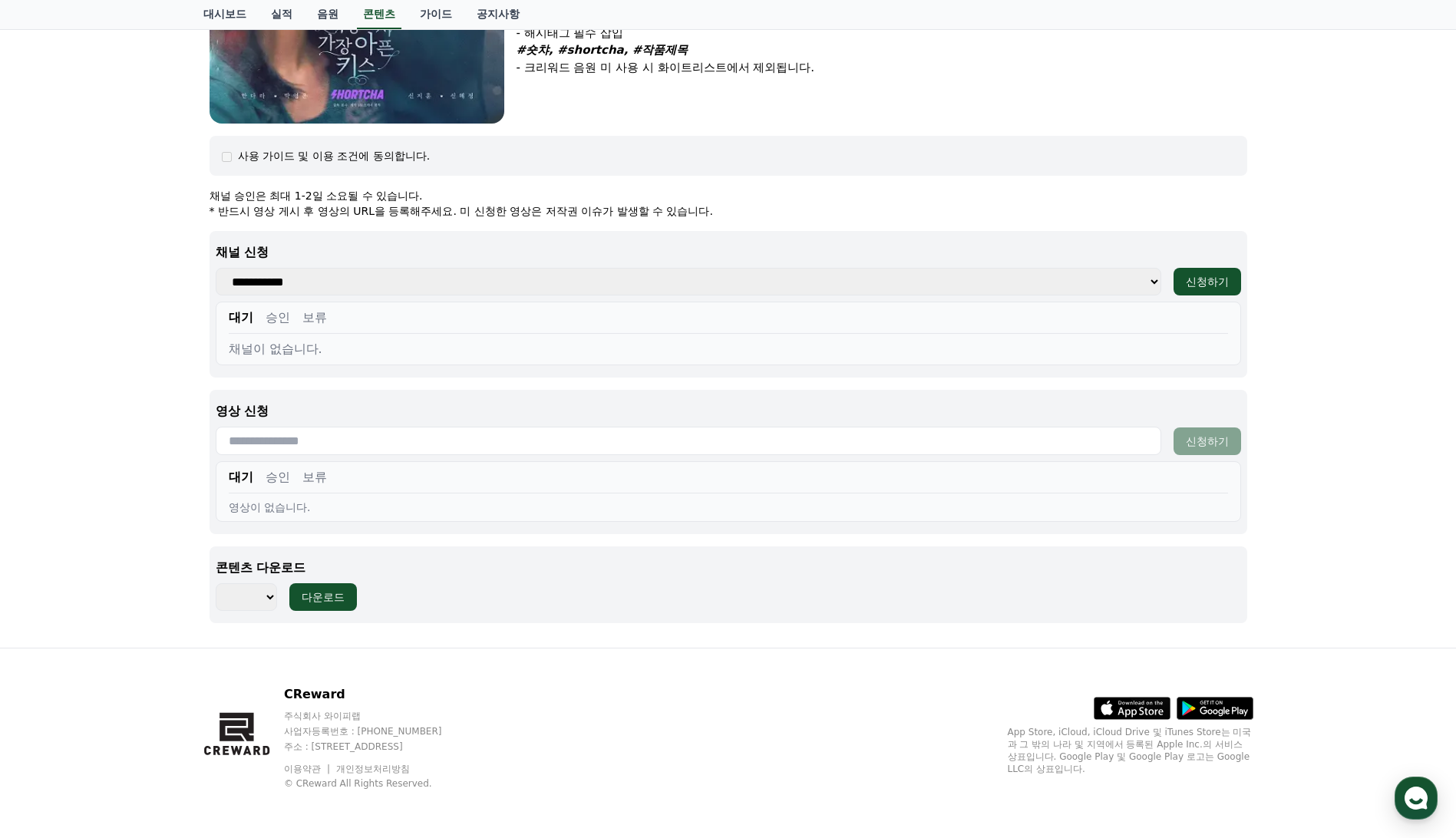
scroll to position [461, 0]
click at [270, 596] on select "*** ***" at bounding box center [245, 595] width 61 height 27
select select "**********"
click at [215, 582] on select "*** ***" at bounding box center [245, 595] width 61 height 27
click at [314, 598] on div "다운로드" at bounding box center [324, 596] width 43 height 15
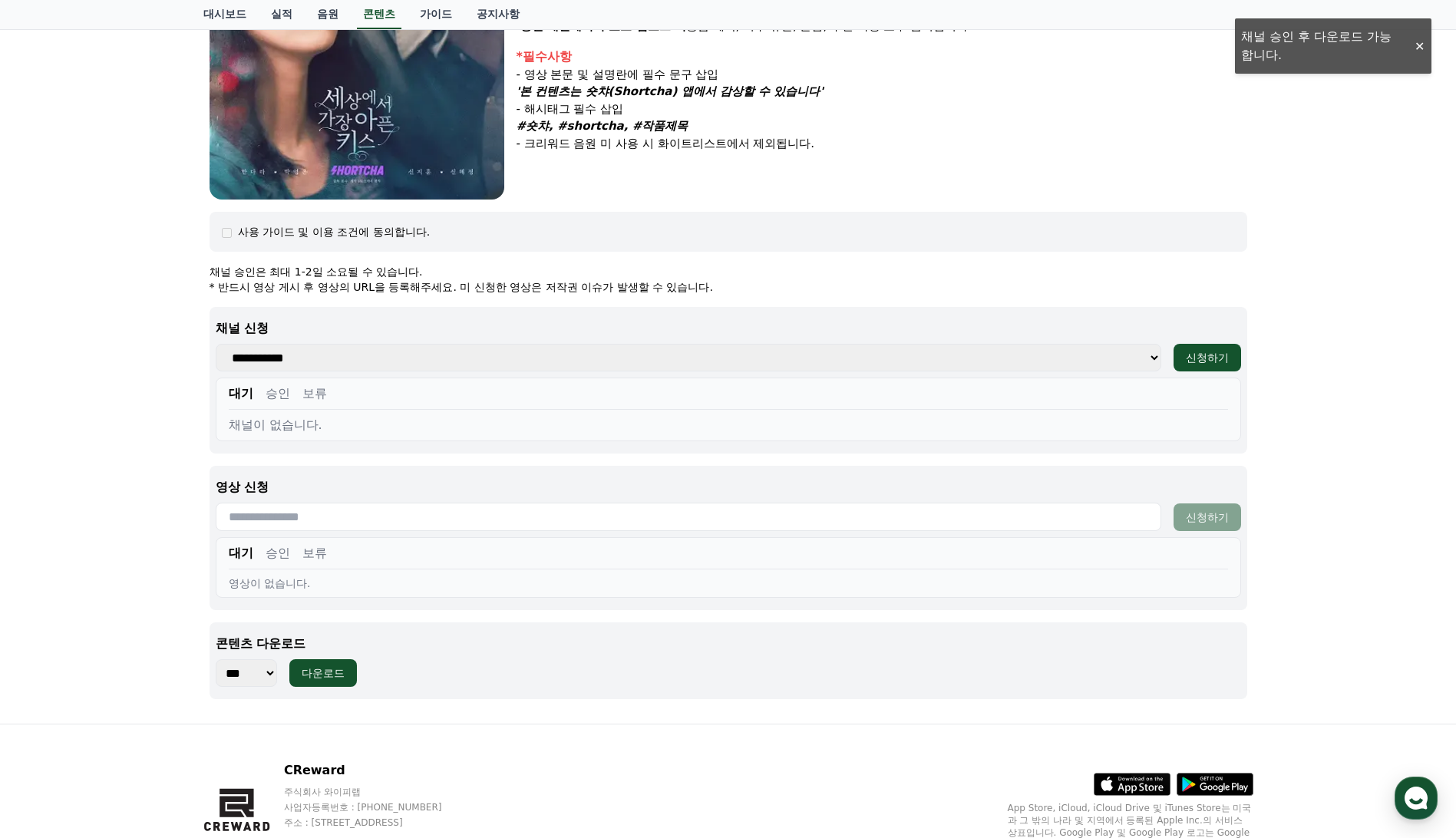
scroll to position [231, 0]
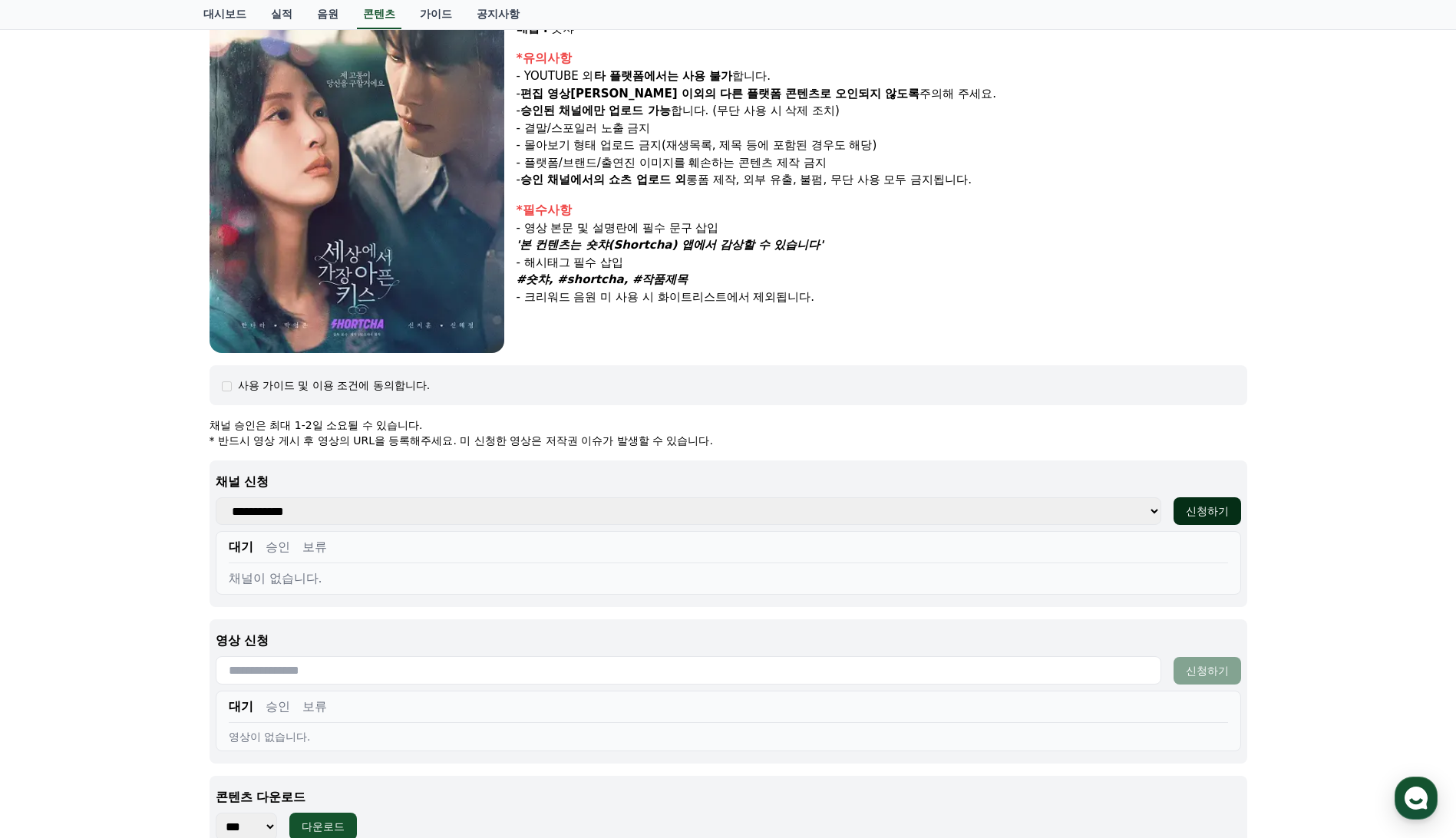
click at [1223, 514] on div "신청하기" at bounding box center [1207, 511] width 43 height 15
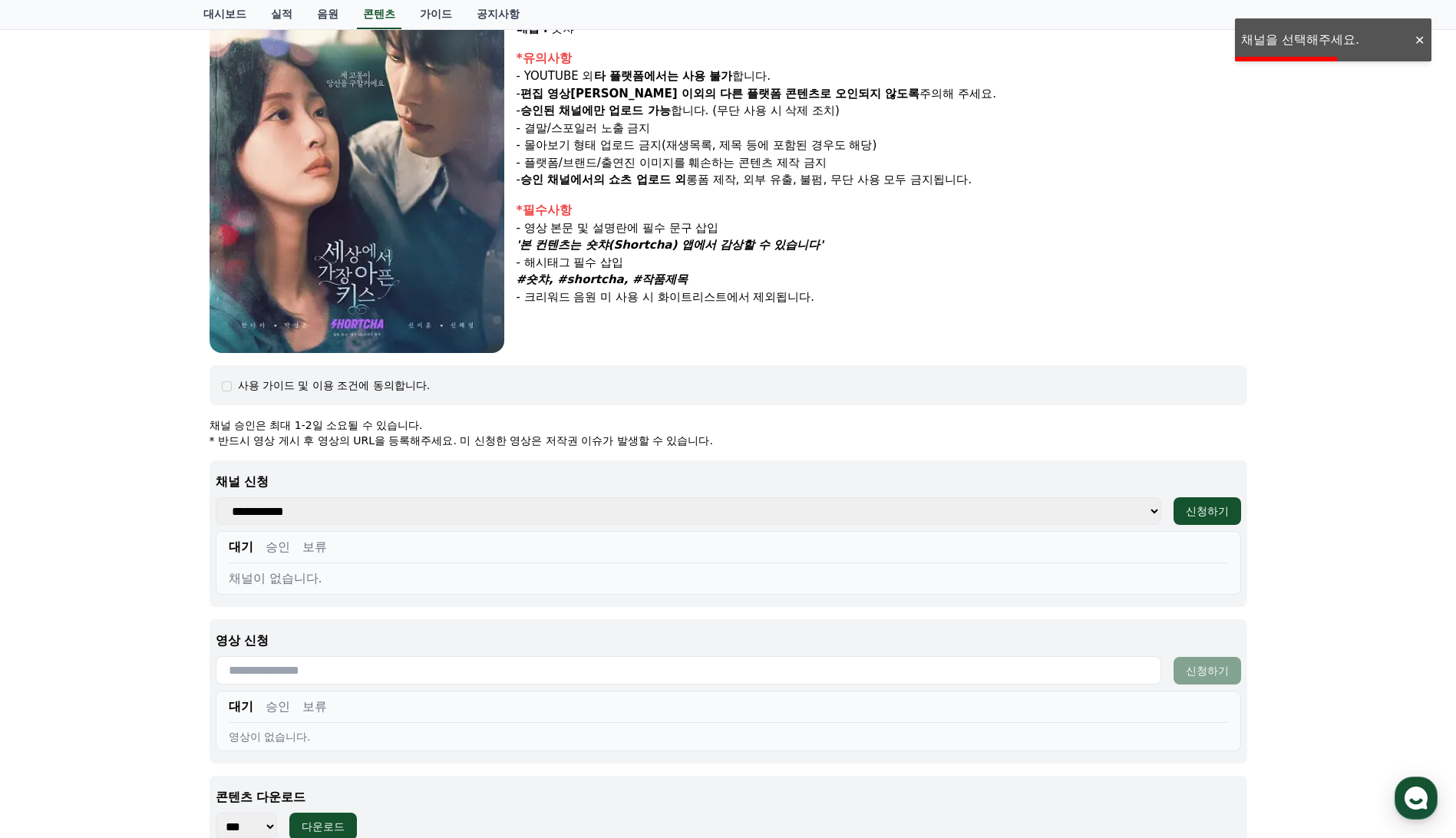
click at [549, 507] on select "**********" at bounding box center [688, 511] width 945 height 27
click at [786, 338] on div "장르 : 드라마, 로맨스 출연 : [PERSON_NAME], [PERSON_NAME], [PERSON_NAME], [PERSON_NAME] […" at bounding box center [881, 143] width 731 height 419
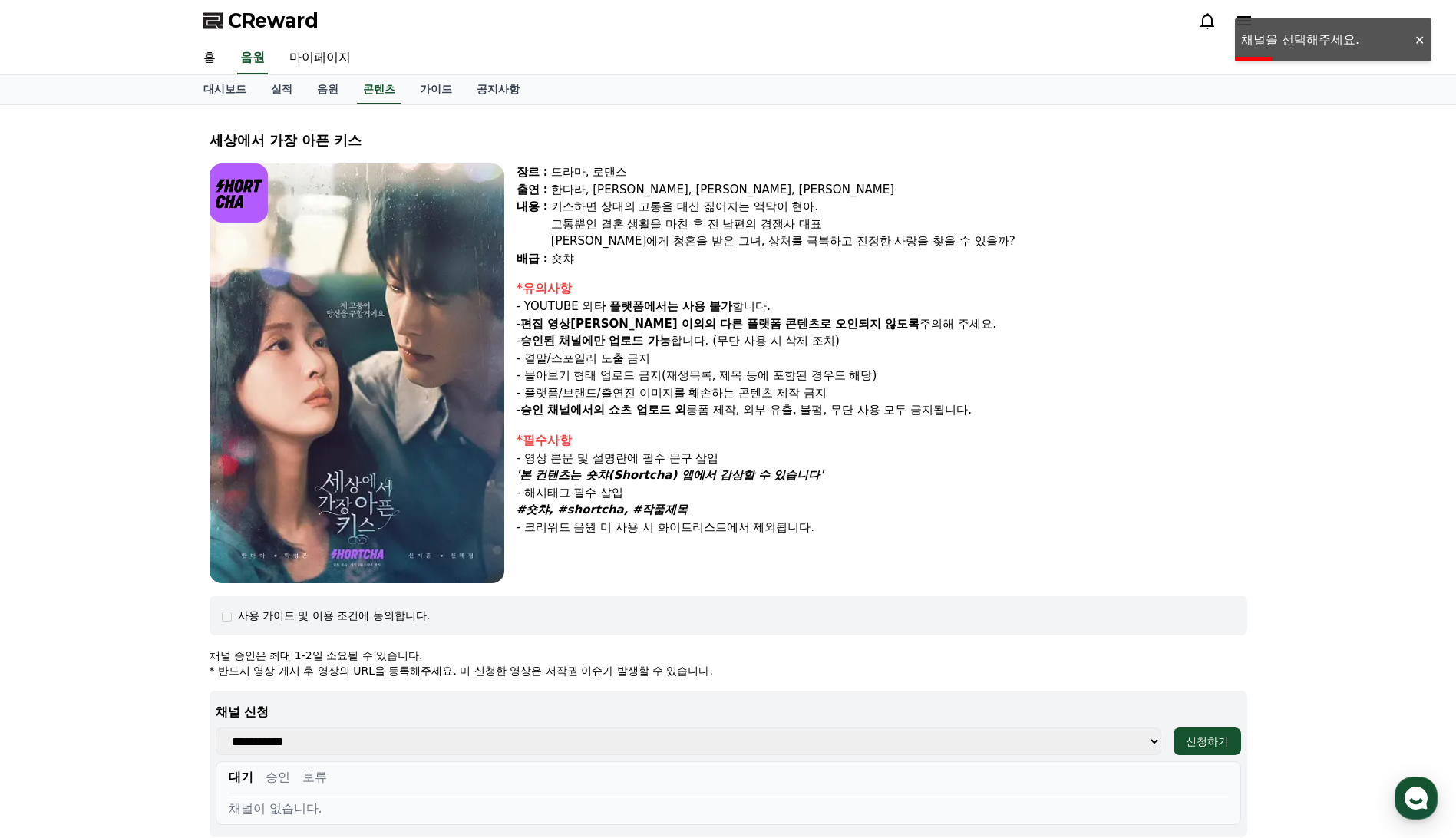
scroll to position [0, 0]
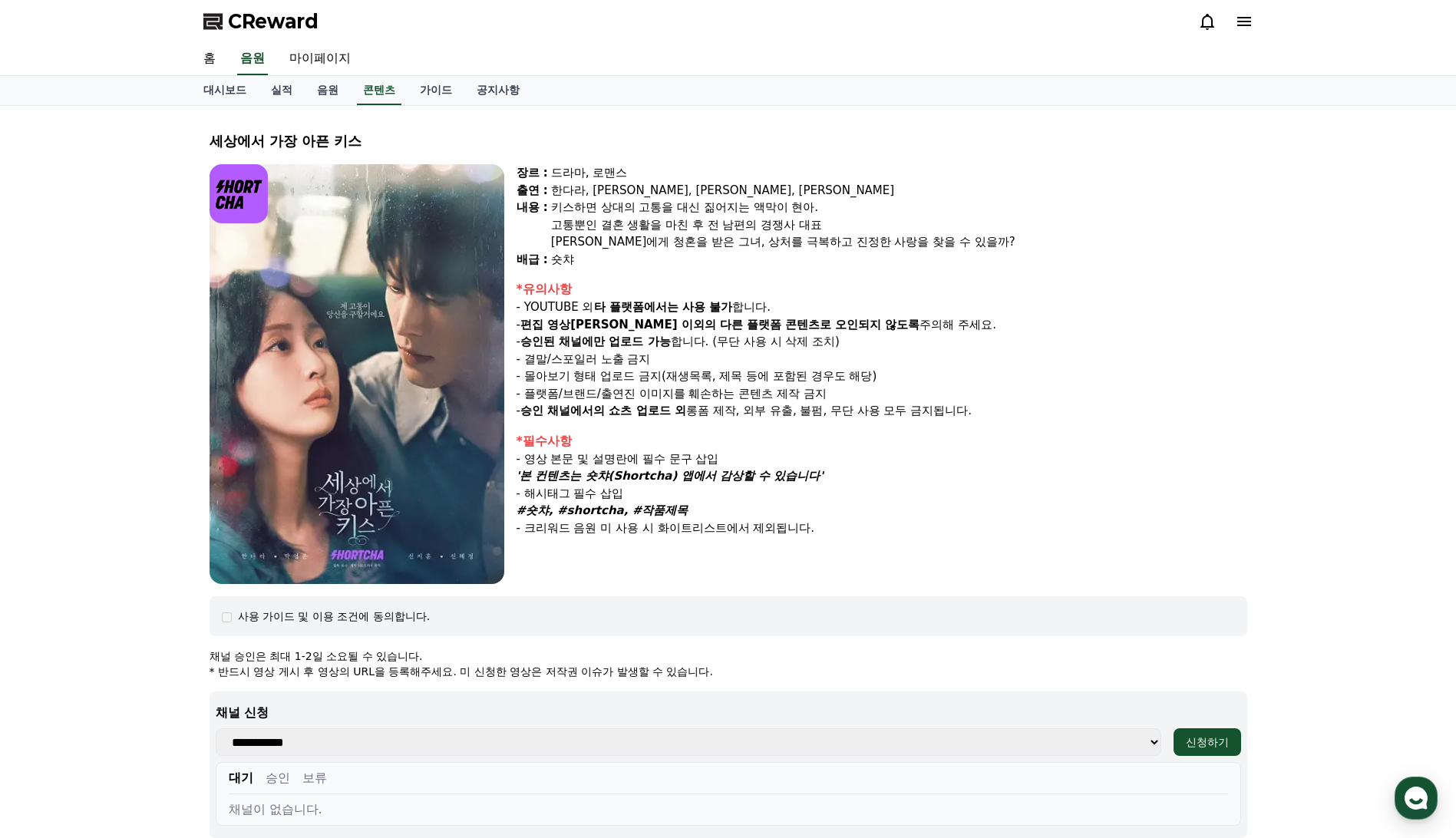
click at [266, 18] on span "CReward" at bounding box center [273, 22] width 90 height 24
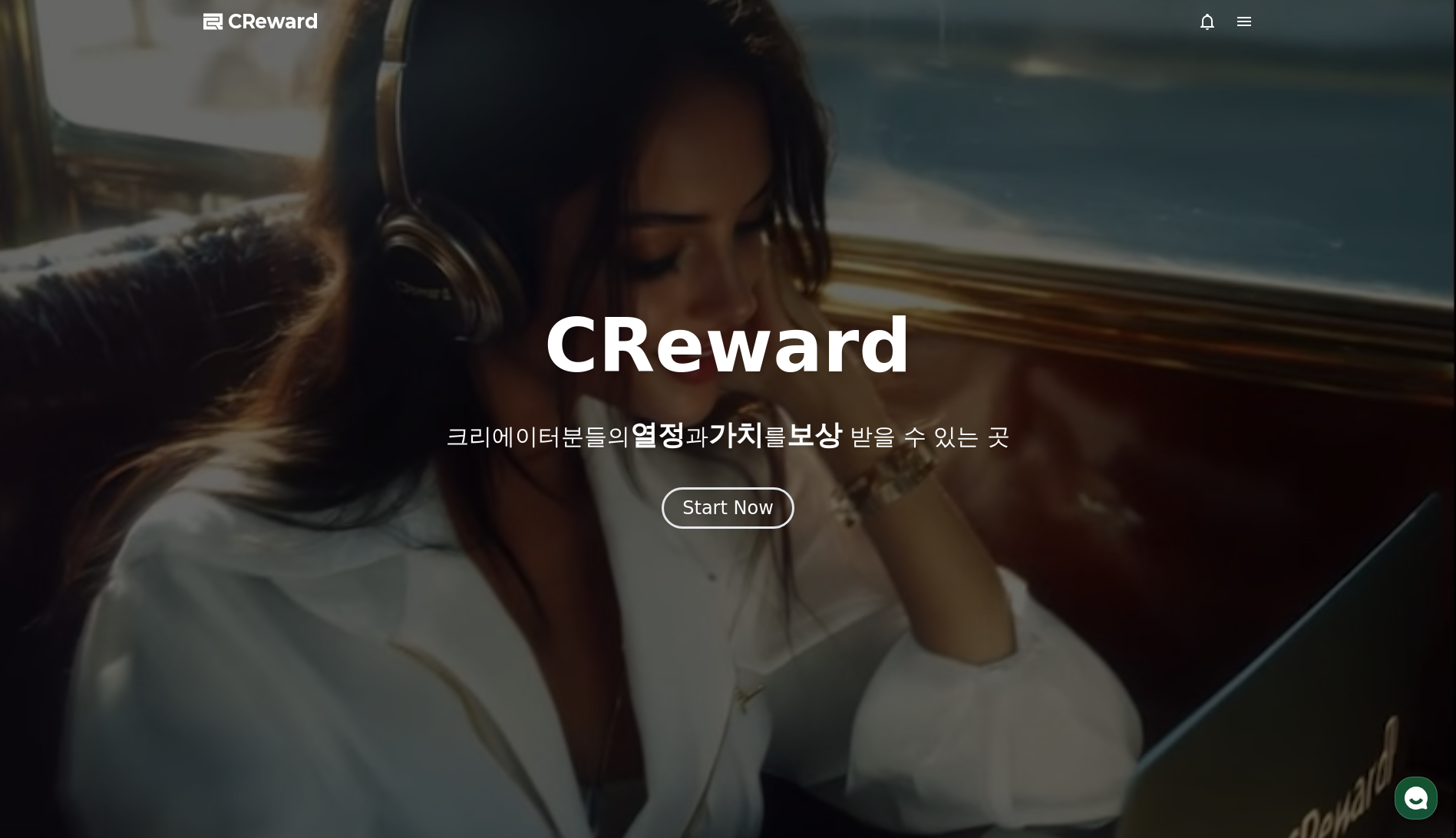
click at [1245, 27] on icon at bounding box center [1244, 22] width 19 height 19
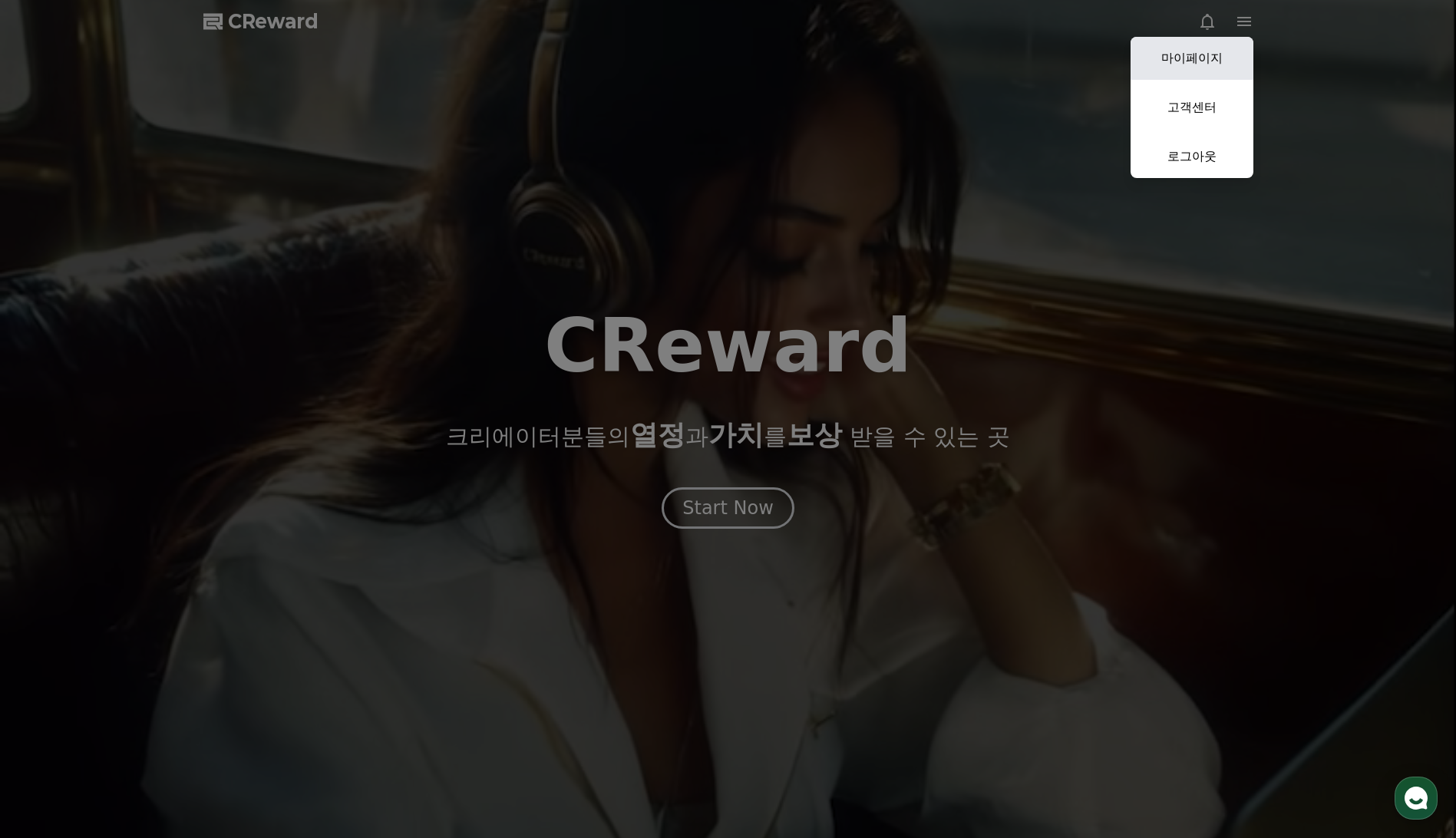
click at [1204, 49] on link "마이페이지" at bounding box center [1192, 58] width 123 height 43
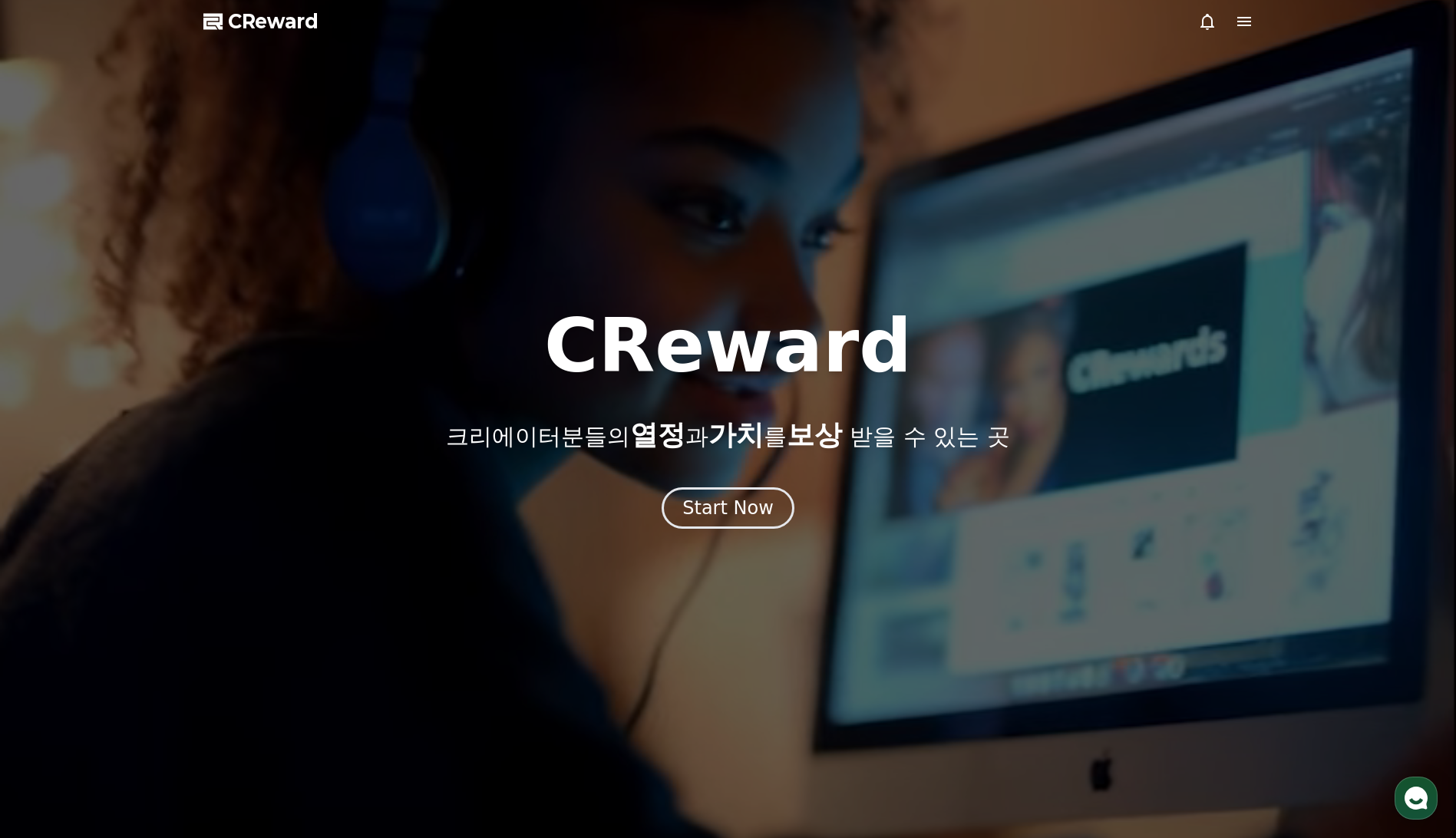
select select "**********"
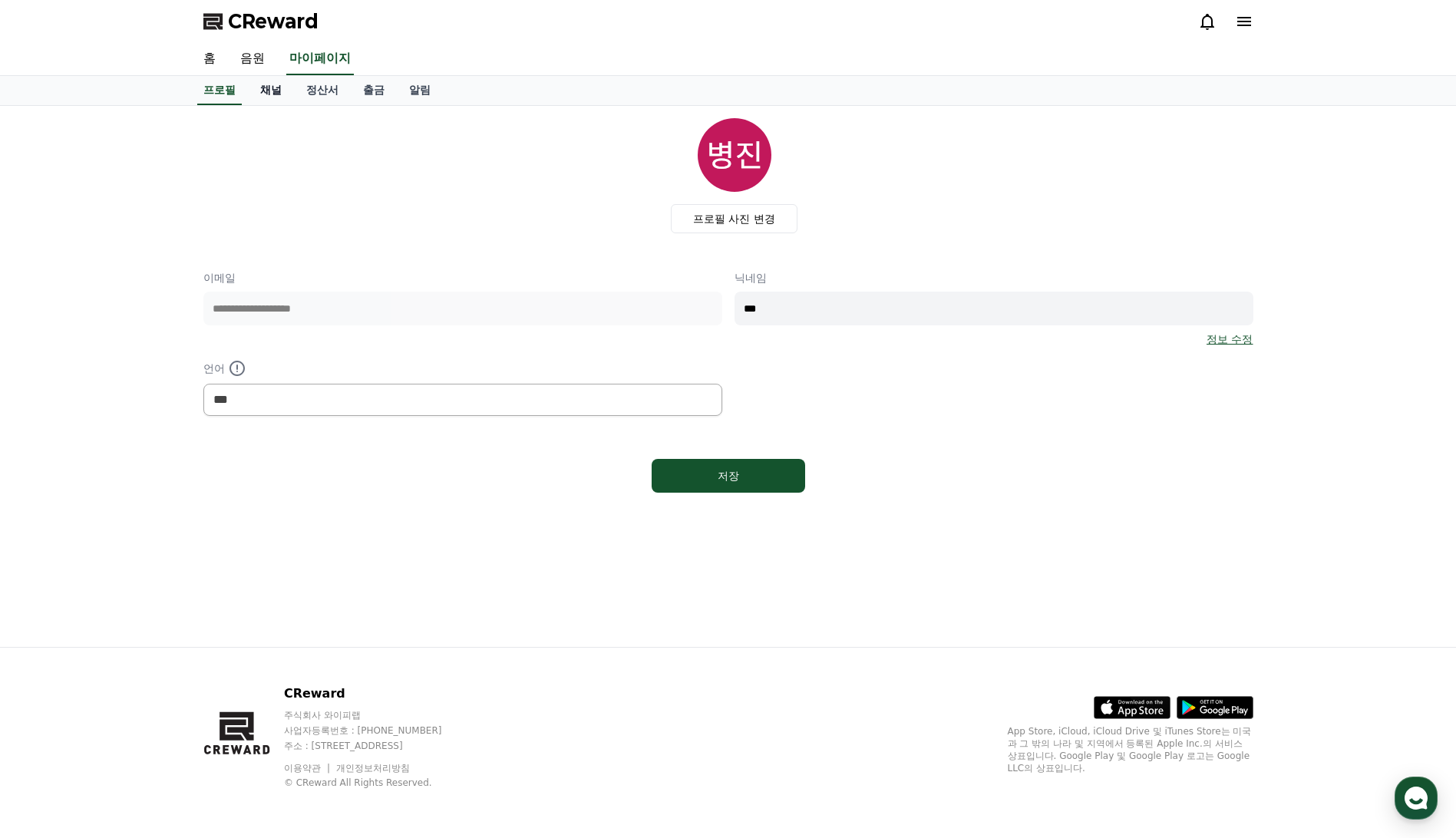
click at [277, 87] on link "채널" at bounding box center [271, 90] width 46 height 29
